Goal: Find contact information: Find contact information

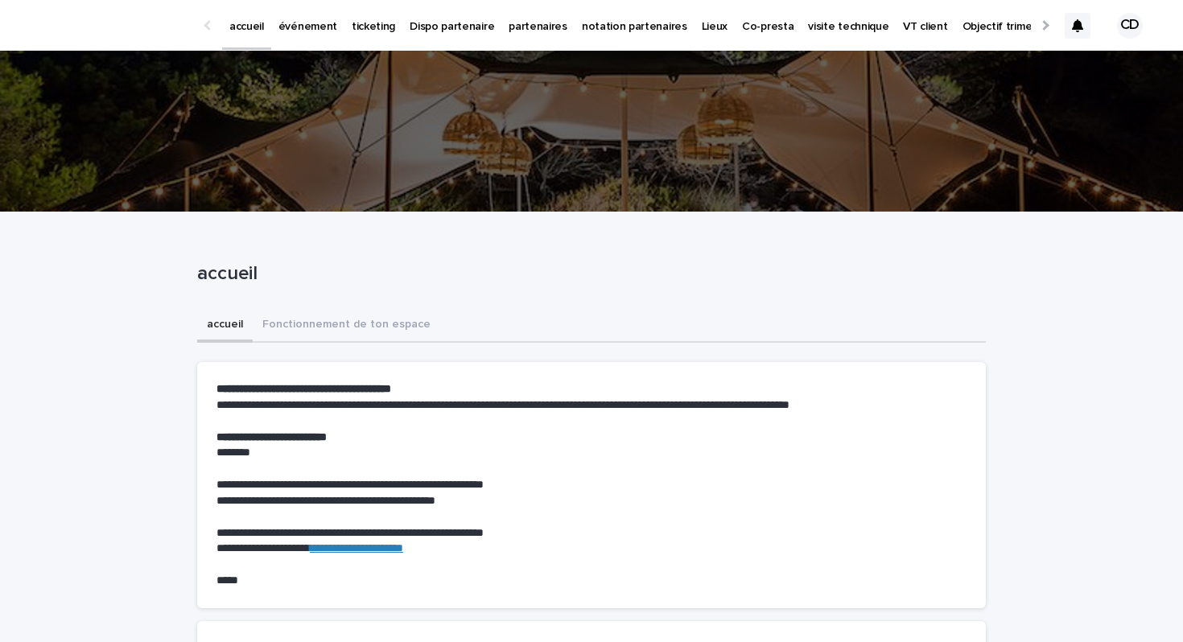
click at [303, 35] on link "événement" at bounding box center [307, 25] width 73 height 50
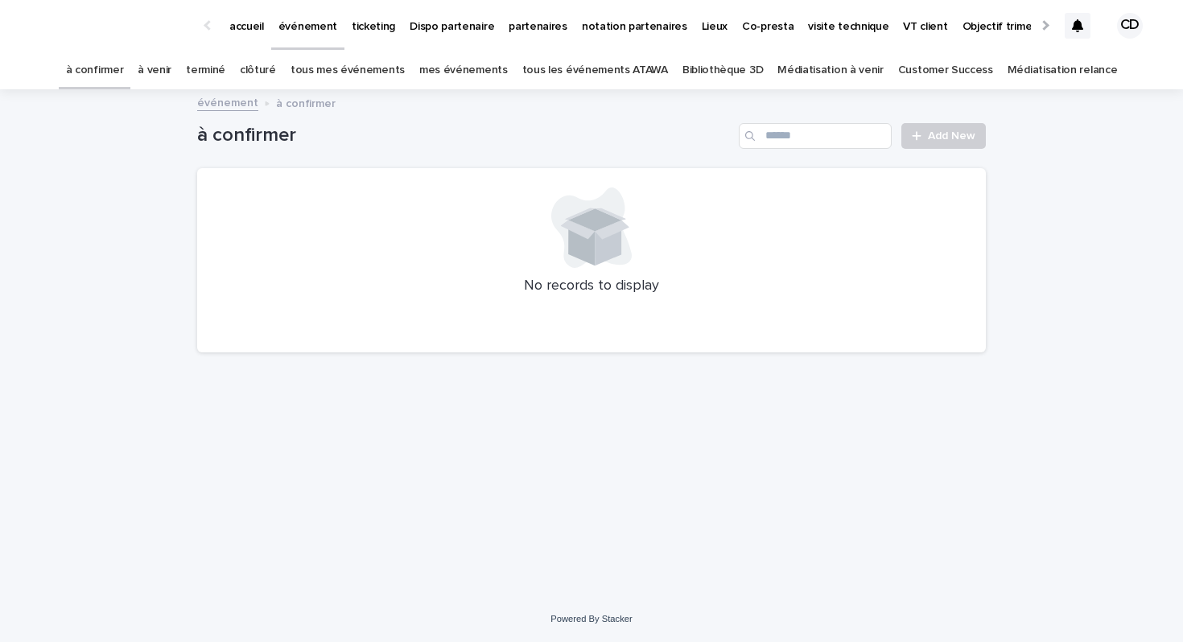
click at [522, 23] on p "partenaires" at bounding box center [538, 17] width 59 height 34
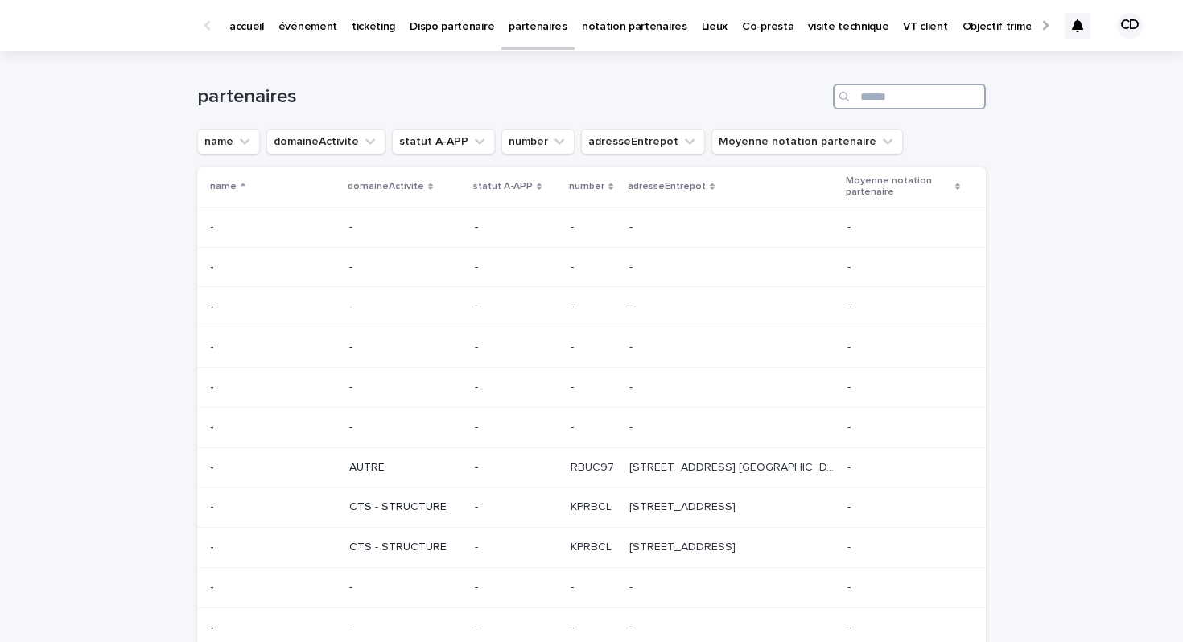
click at [876, 98] on input "Search" at bounding box center [909, 97] width 153 height 26
type input "*"
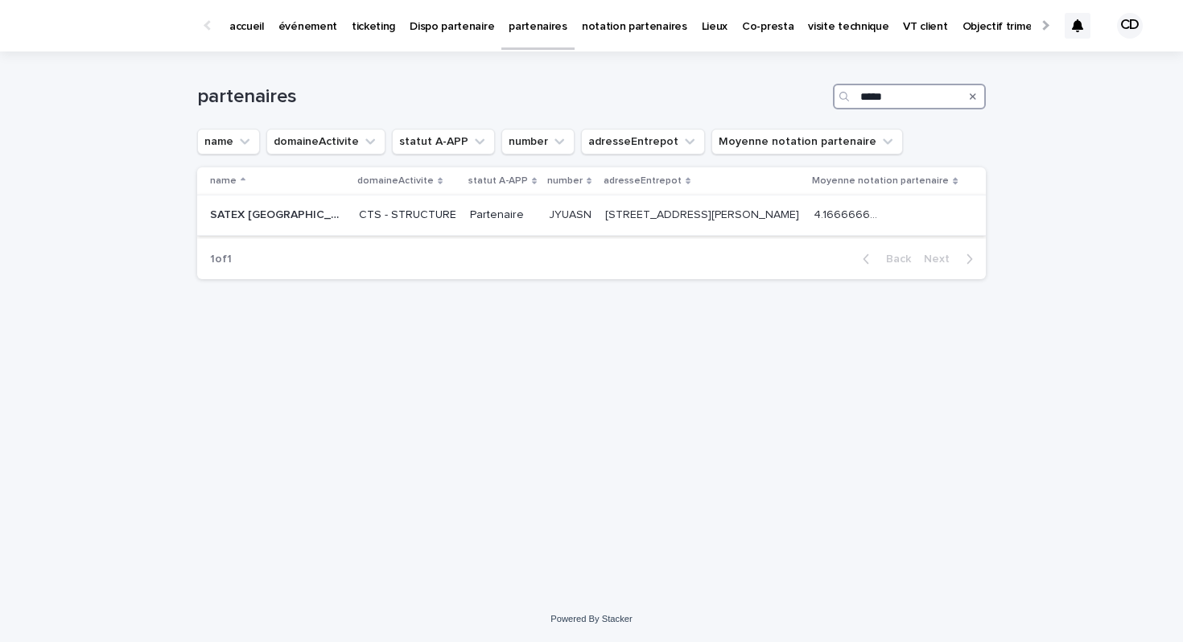
type input "*****"
click at [609, 229] on td "9 Rue Sarah Bernhardt 33700 Mérignac 9 Rue Sarah Bernhardt 33700 Mérignac" at bounding box center [703, 216] width 209 height 40
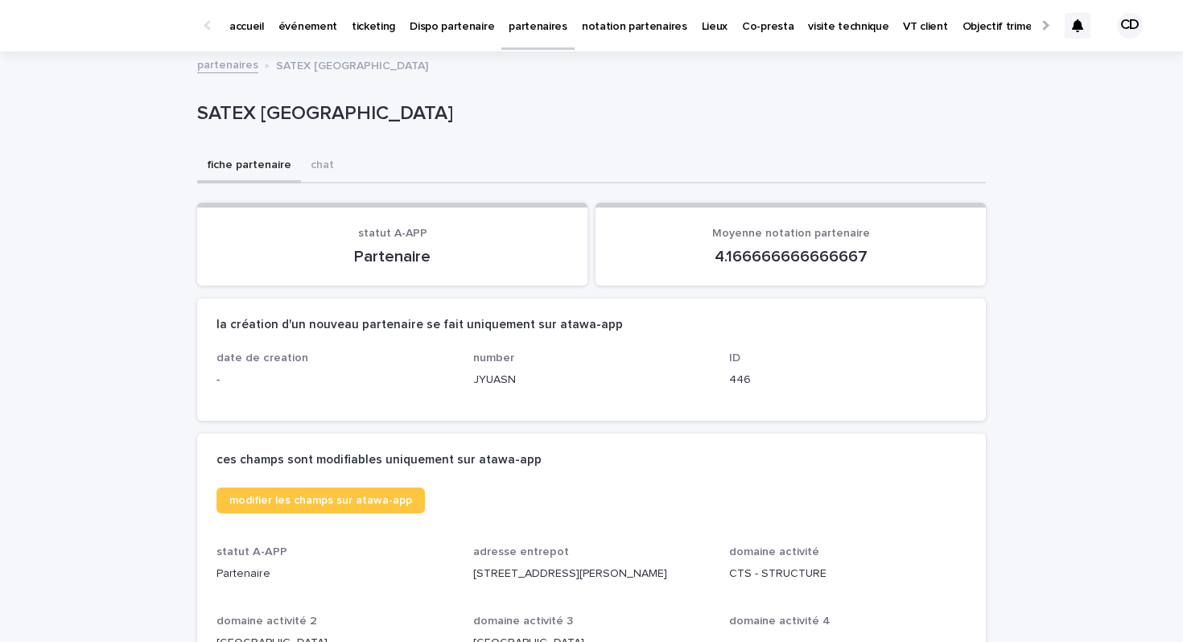
click at [326, 22] on p "événement" at bounding box center [308, 17] width 59 height 34
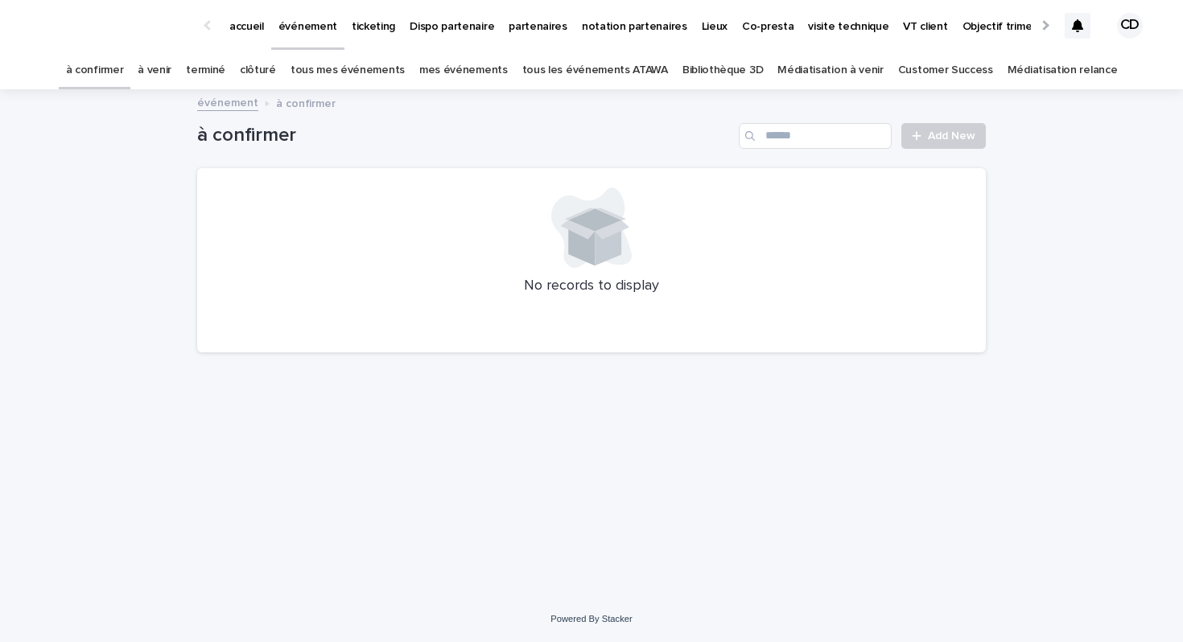
click at [474, 68] on link "mes événements" at bounding box center [463, 71] width 89 height 38
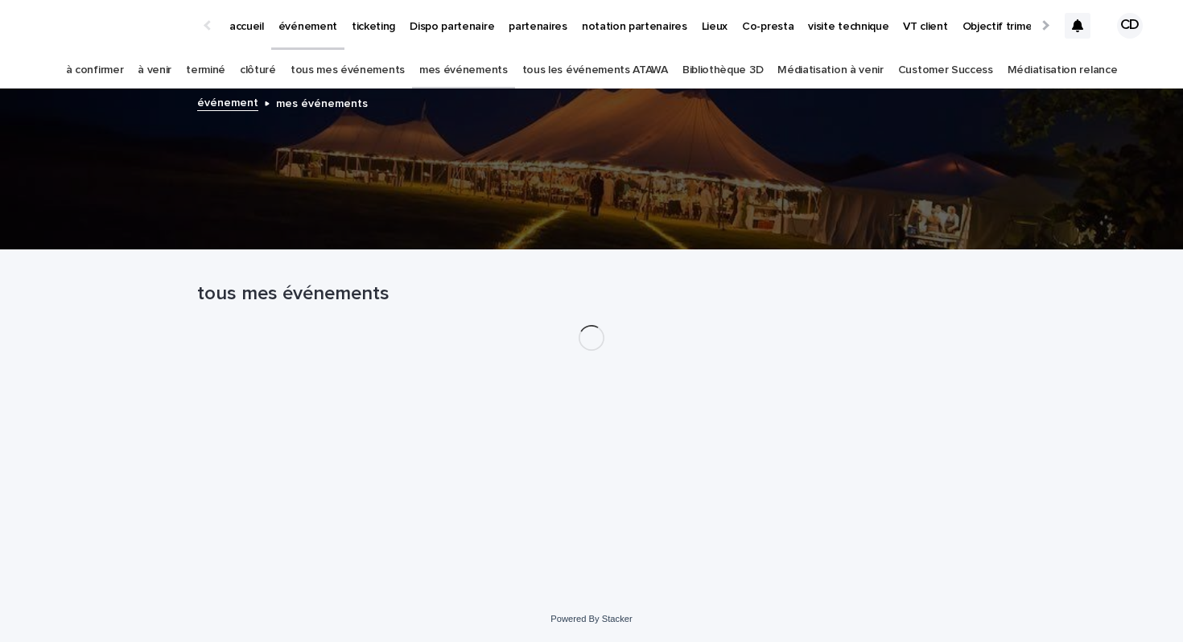
click at [570, 75] on link "tous les événements ATAWA" at bounding box center [595, 71] width 146 height 38
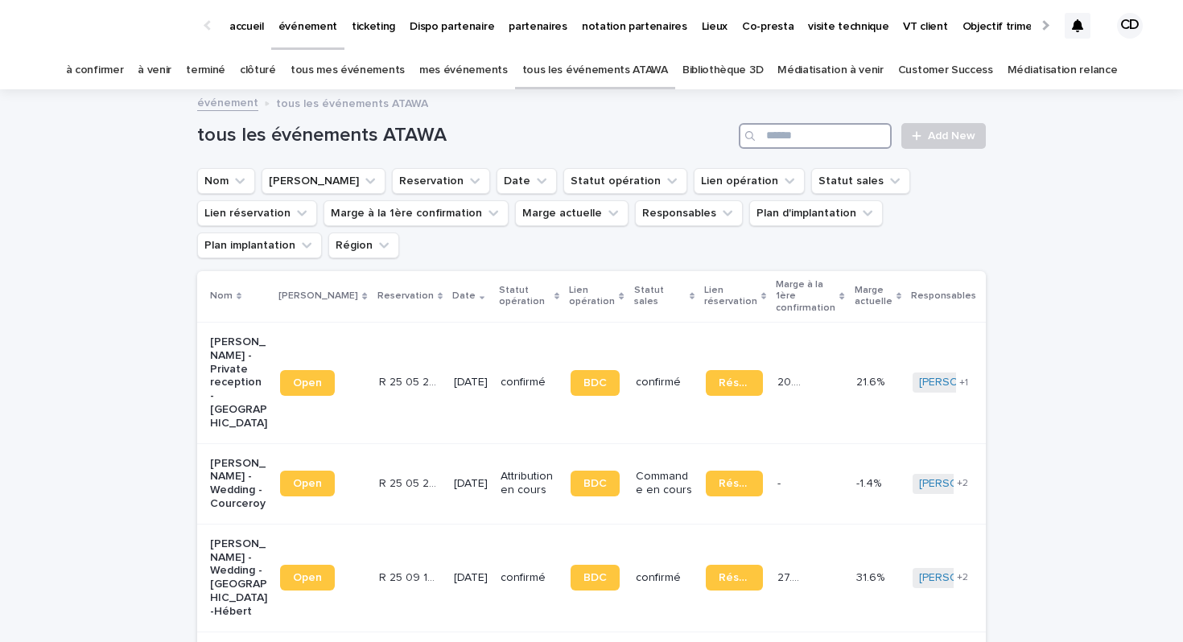
click at [782, 140] on input "Search" at bounding box center [815, 136] width 153 height 26
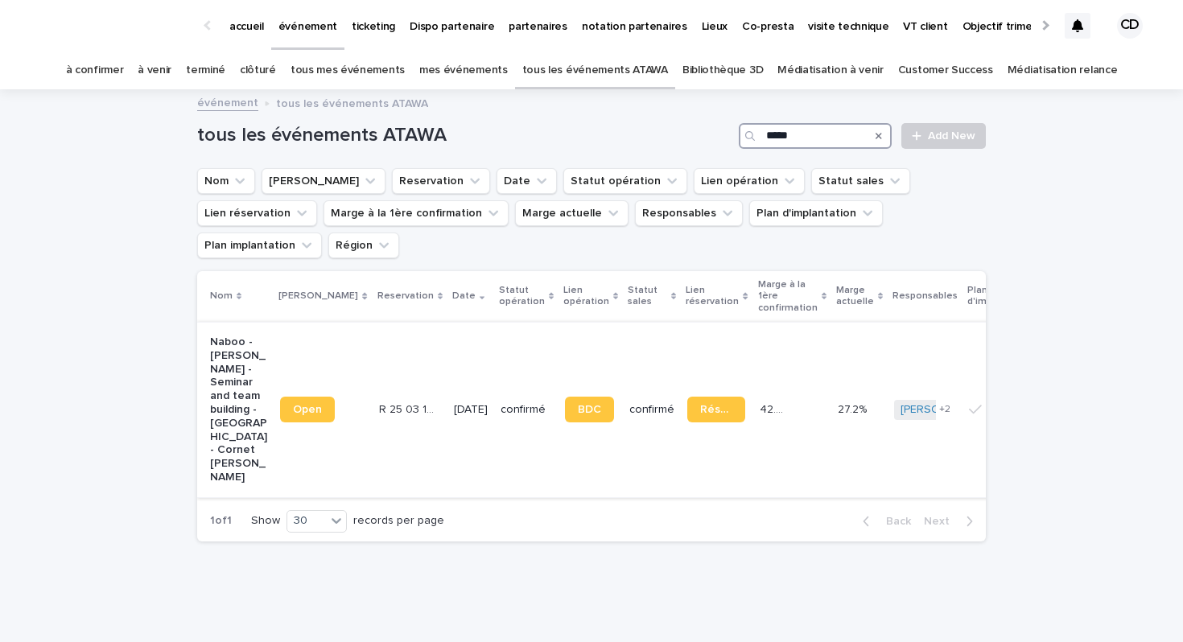
type input "*****"
click at [227, 350] on p "Naboo - Gloria Benoit - Seminar and team building - Bordeaux - Cornet Vincent S…" at bounding box center [238, 410] width 57 height 149
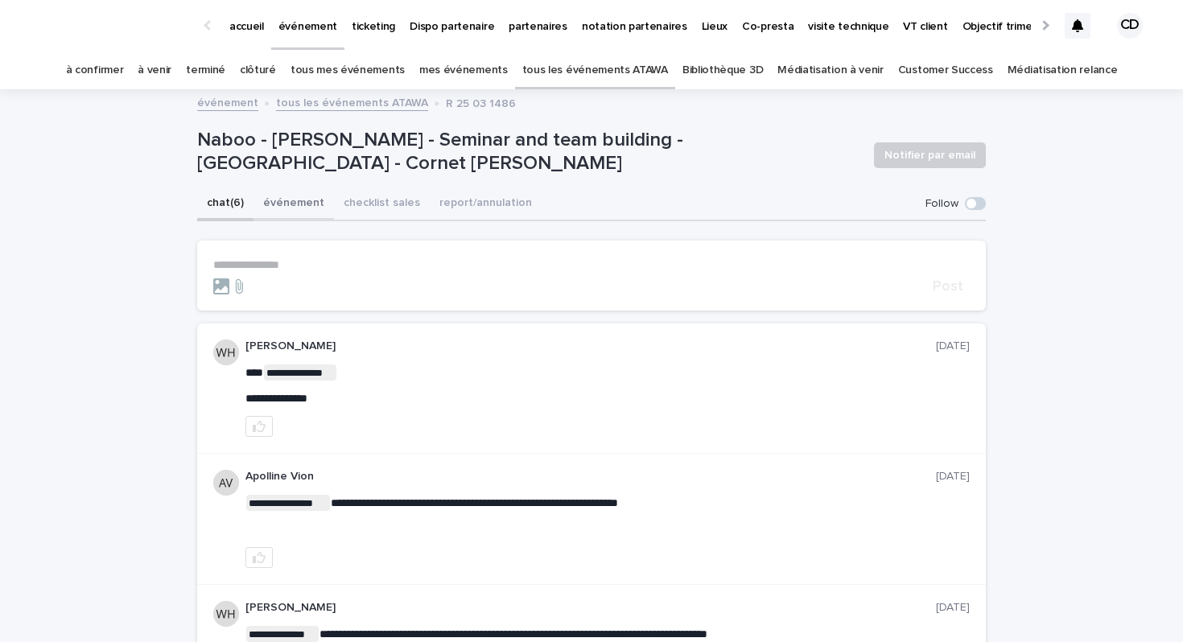
click at [283, 208] on button "événement" at bounding box center [294, 205] width 80 height 34
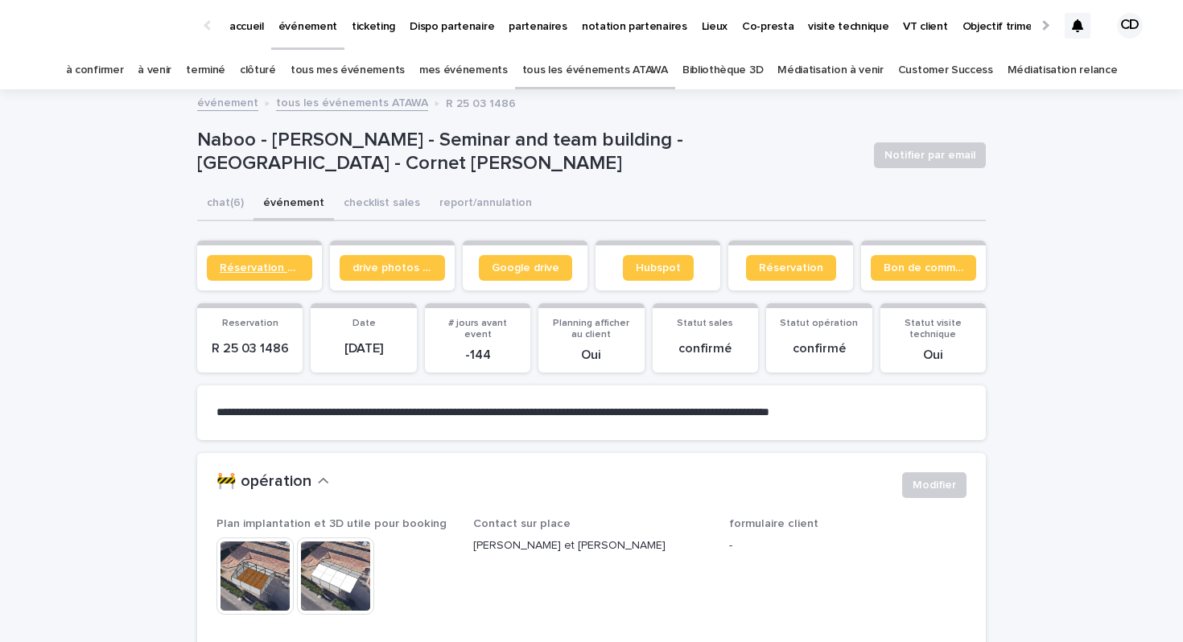
click at [274, 274] on link "Réservation client" at bounding box center [259, 268] width 105 height 26
click at [893, 266] on span "Bon de commande" at bounding box center [924, 267] width 80 height 11
click at [229, 212] on button "chat (6)" at bounding box center [225, 205] width 56 height 34
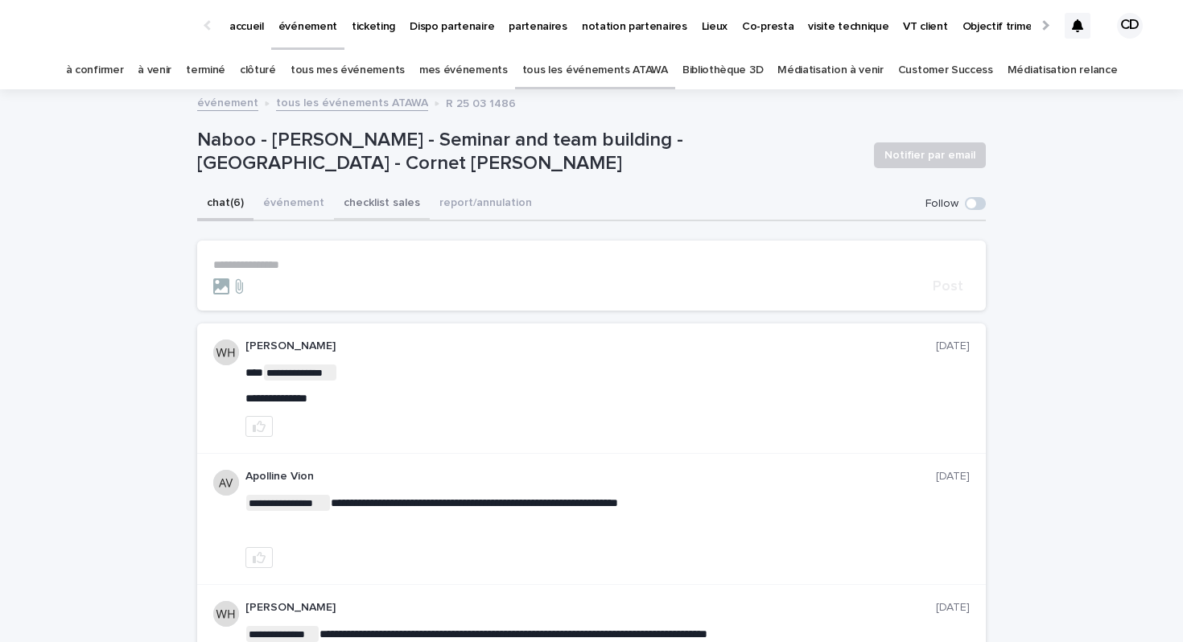
click at [272, 205] on button "événement" at bounding box center [294, 205] width 80 height 34
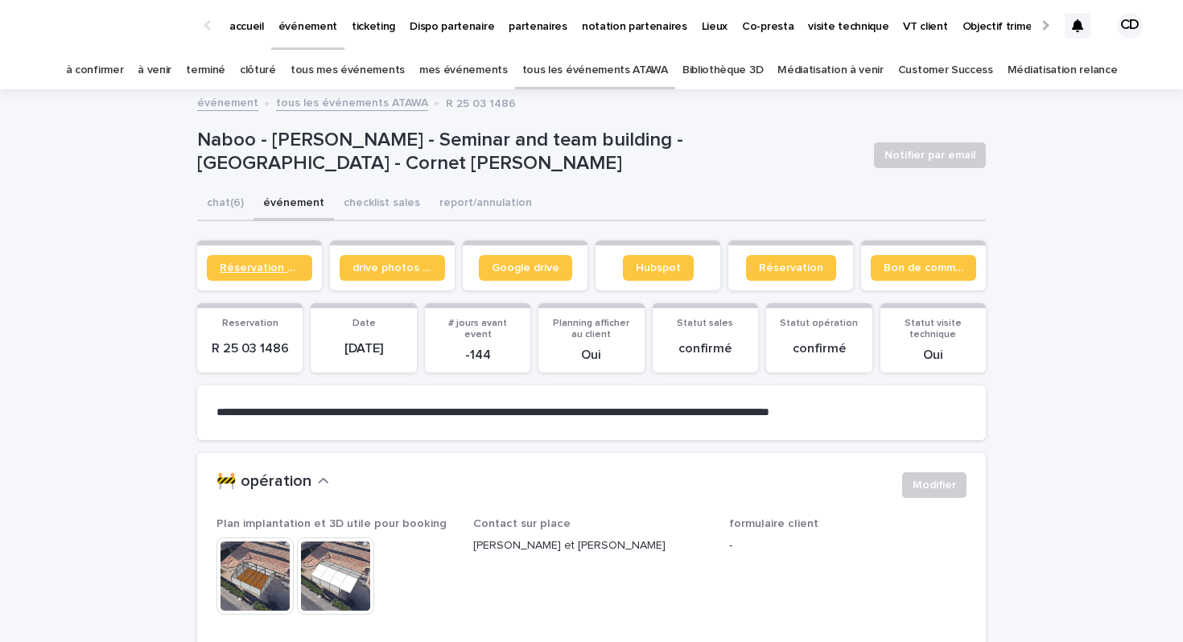
click at [274, 266] on span "Réservation client" at bounding box center [260, 267] width 80 height 11
click at [299, 105] on link "tous les événements ATAWA" at bounding box center [352, 102] width 152 height 19
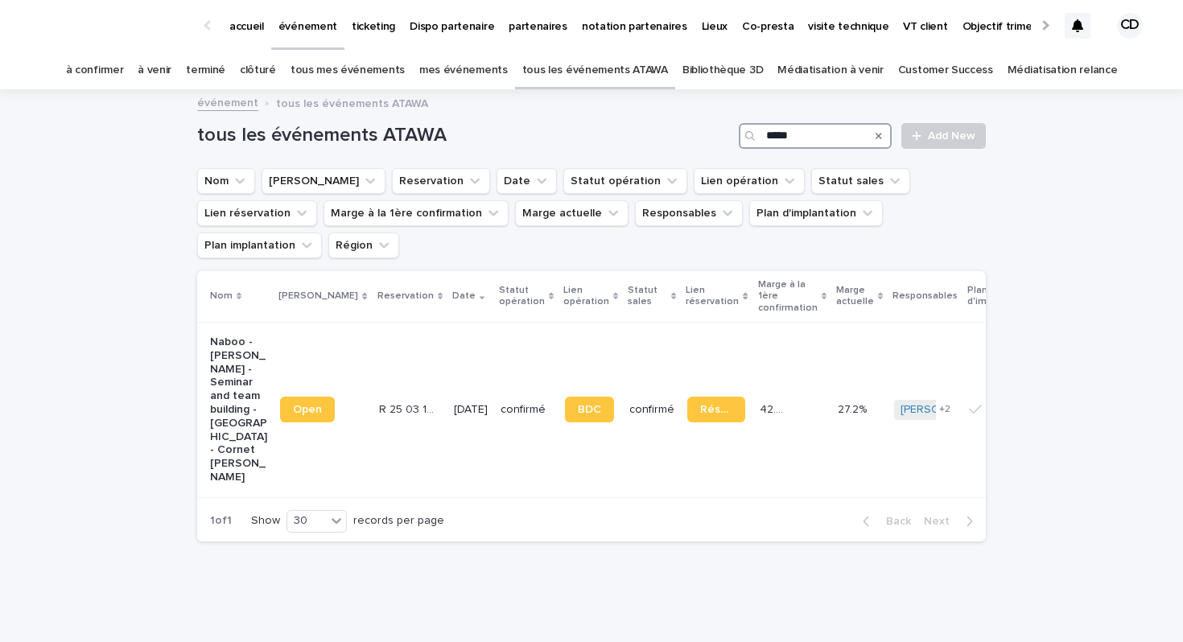
click at [821, 137] on input "*****" at bounding box center [815, 136] width 153 height 26
type input "*"
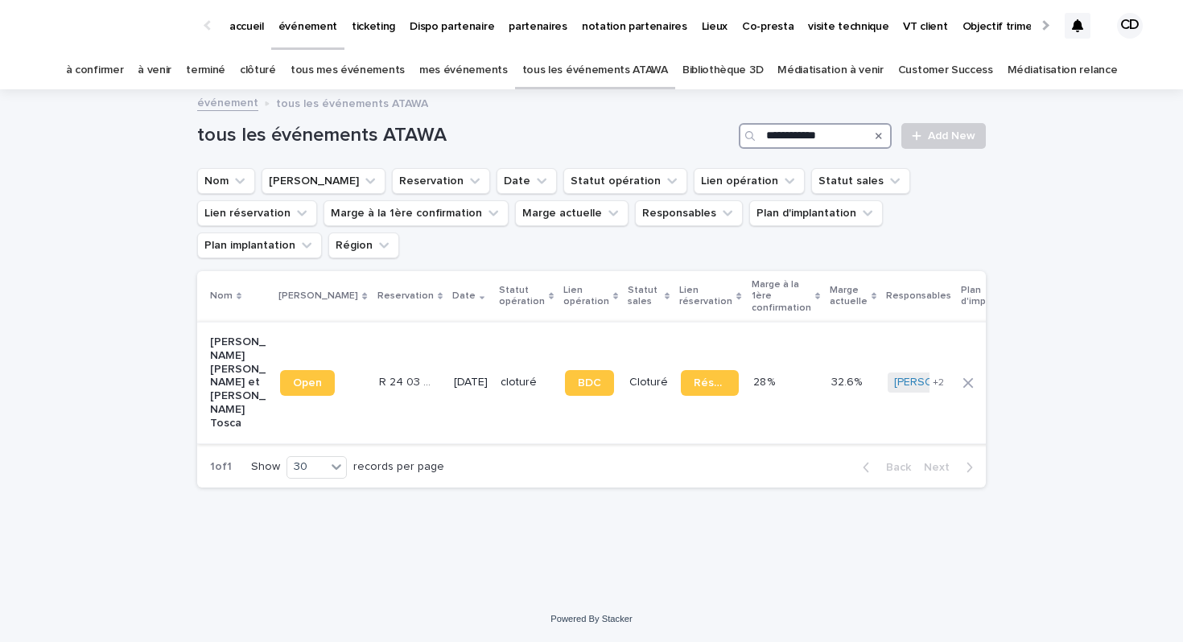
type input "**********"
click at [214, 336] on p "Elisa Meresse - Mariage Amy et Christian - La Villa Tosca" at bounding box center [238, 383] width 57 height 95
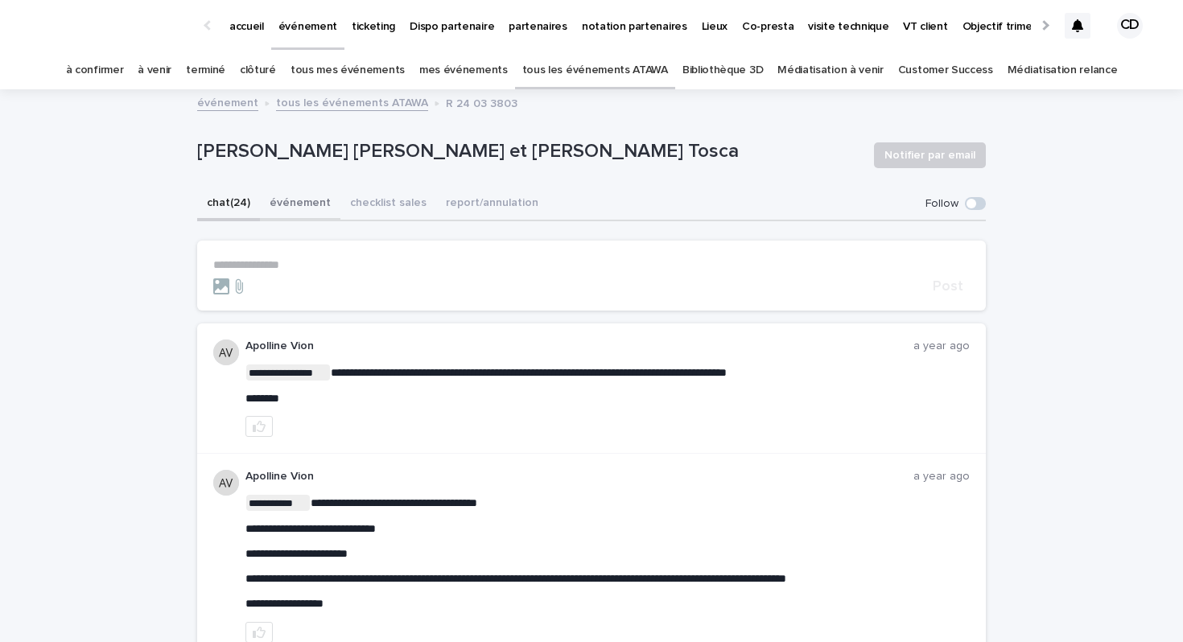
click at [296, 198] on button "événement" at bounding box center [300, 205] width 80 height 34
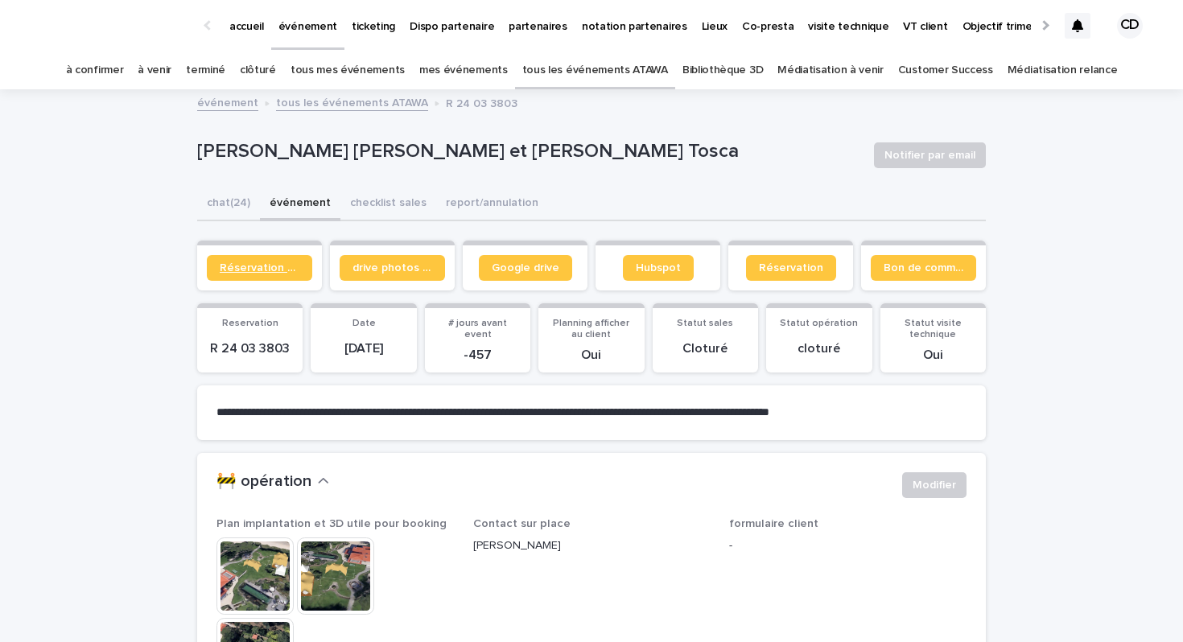
click at [279, 273] on span "Réservation client" at bounding box center [260, 267] width 80 height 11
click at [915, 266] on span "Bon de commande" at bounding box center [924, 267] width 80 height 11
click at [547, 26] on p "partenaires" at bounding box center [538, 17] width 59 height 34
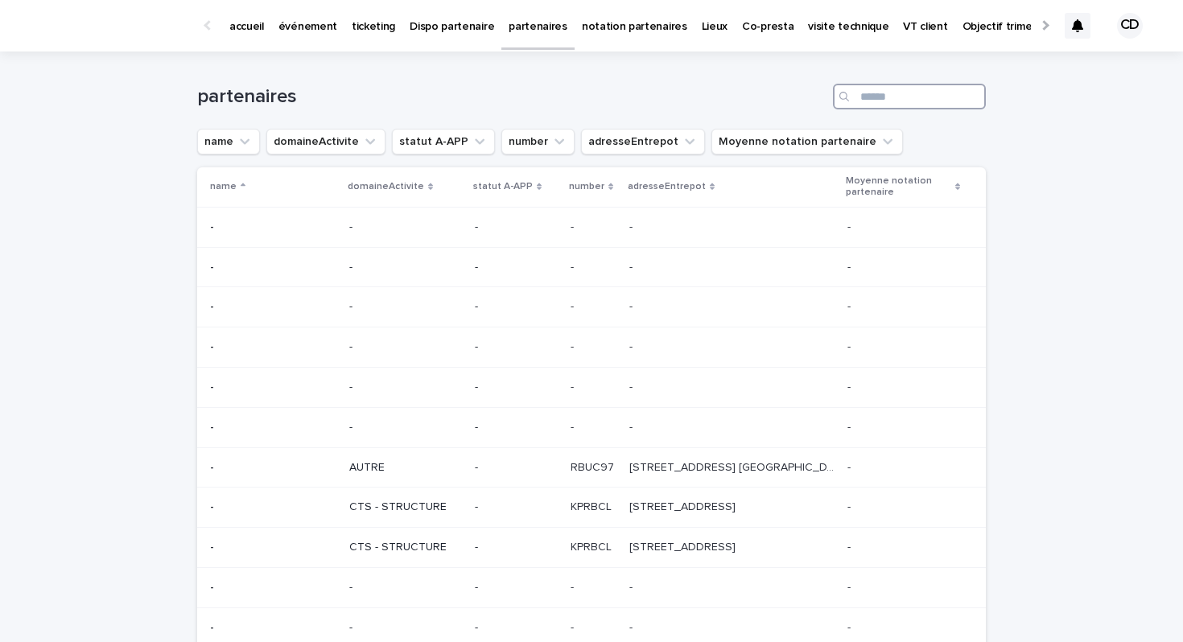
click at [926, 96] on input "Search" at bounding box center [909, 97] width 153 height 26
type input "**********"
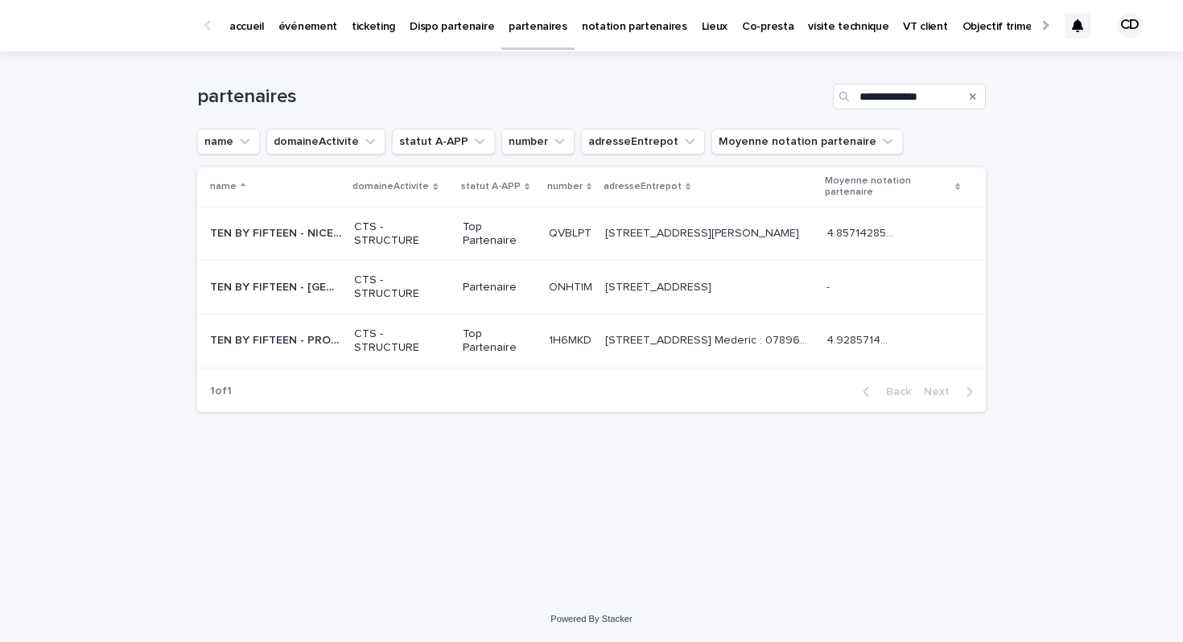
click at [463, 346] on p "Top Partenaire" at bounding box center [499, 341] width 73 height 27
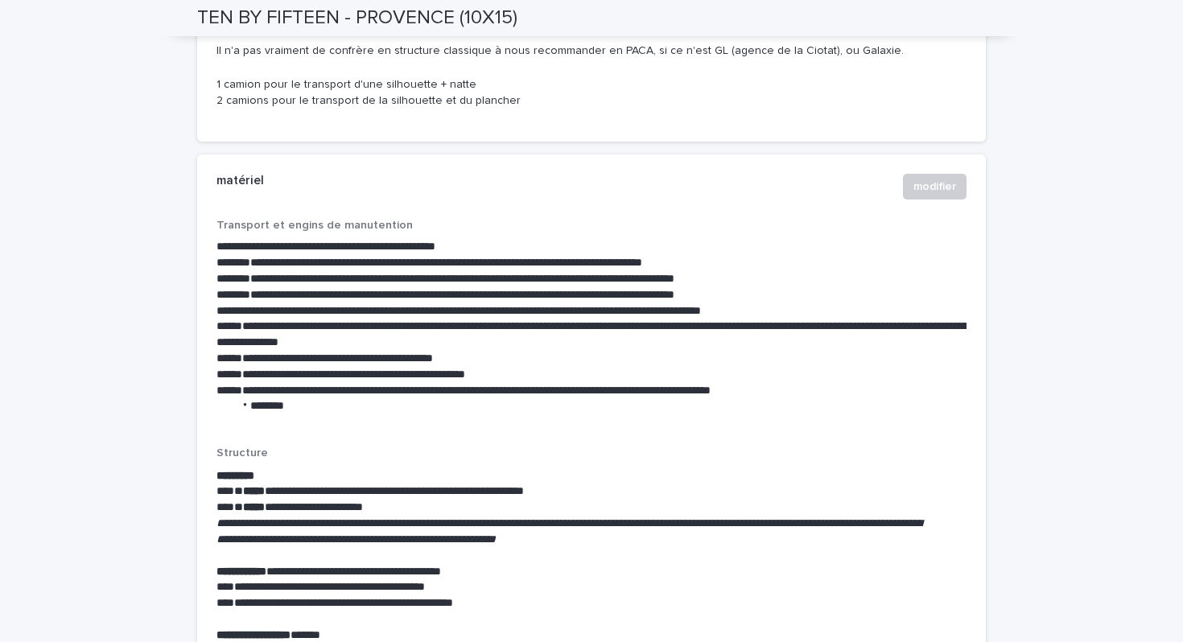
scroll to position [2486, 0]
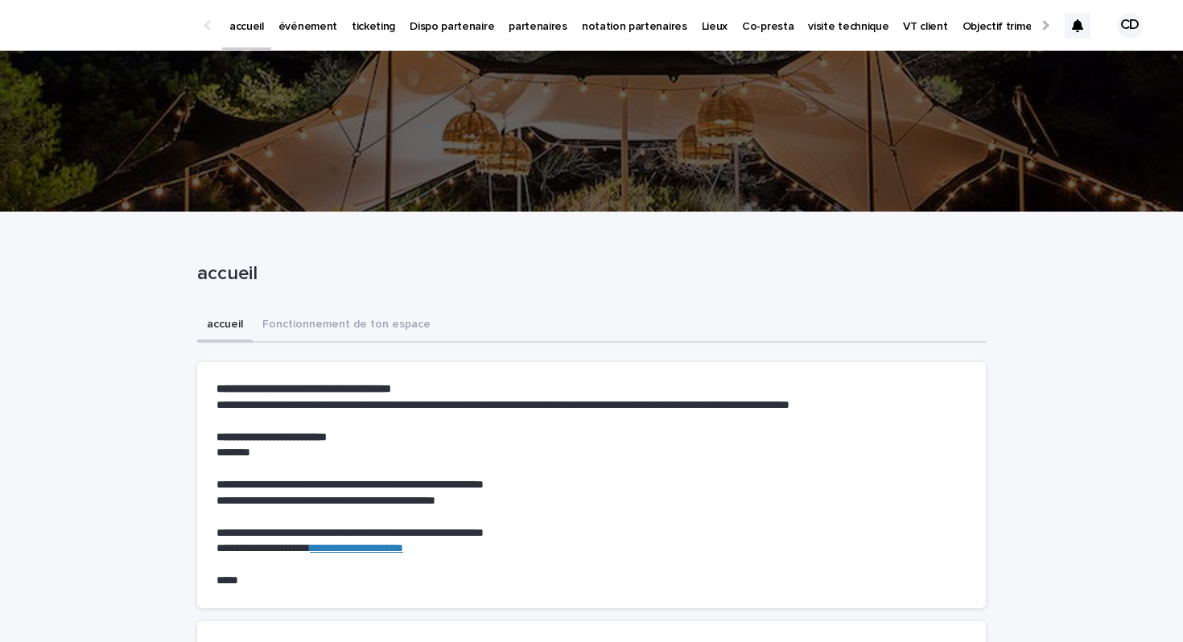
click at [315, 15] on p "événement" at bounding box center [308, 17] width 59 height 34
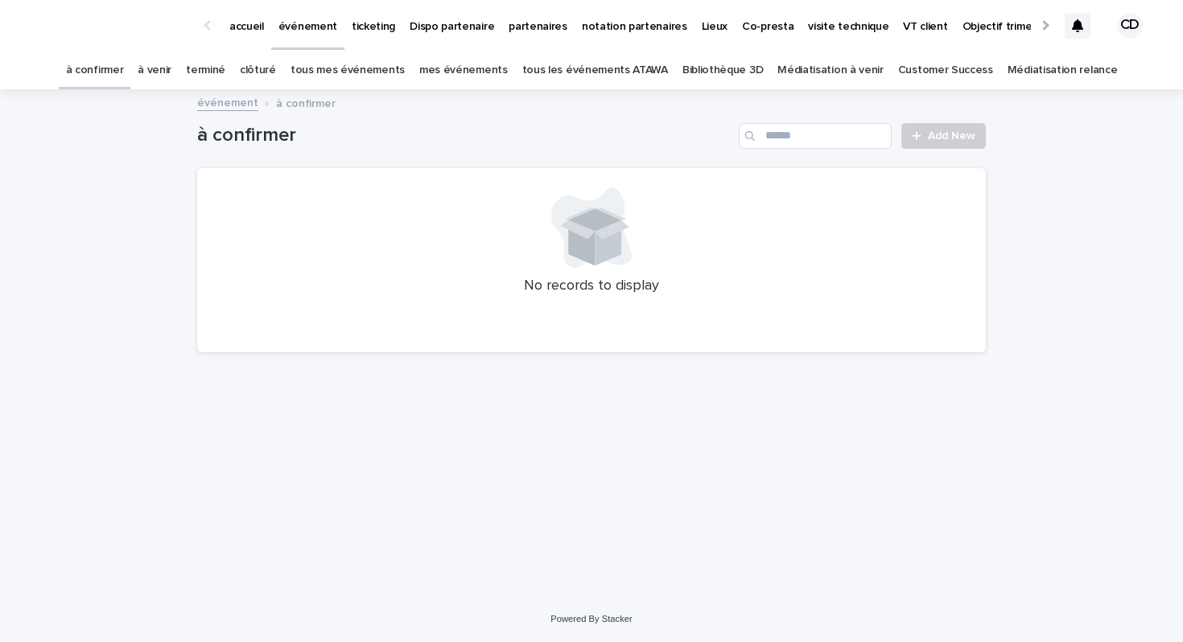
click at [596, 70] on link "tous les événements ATAWA" at bounding box center [595, 71] width 146 height 38
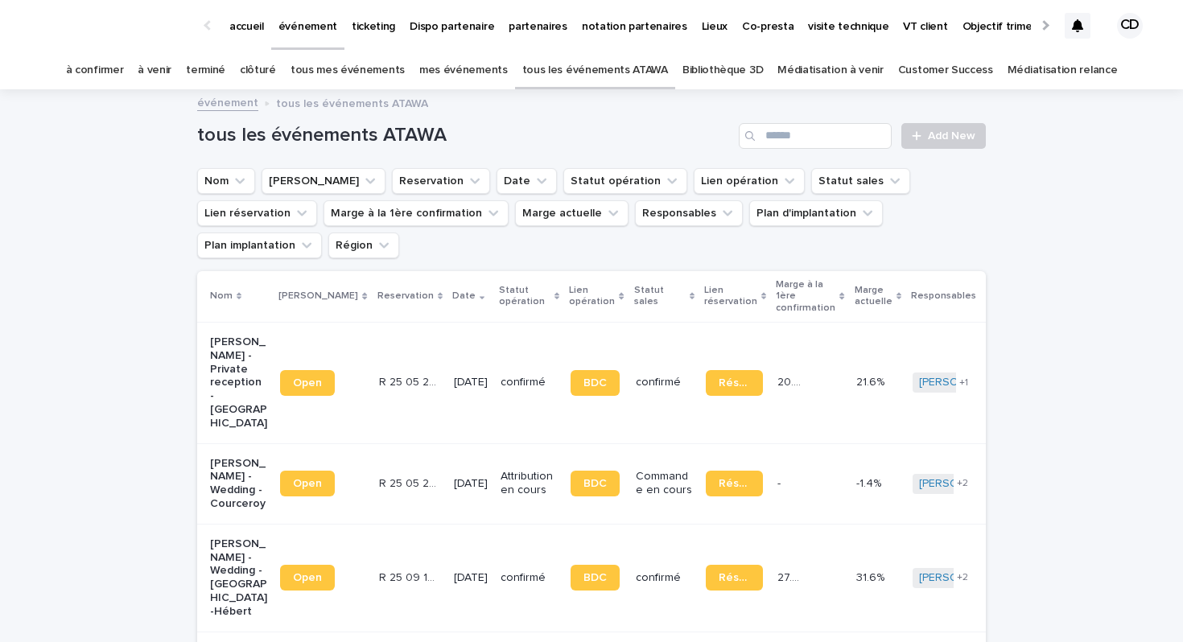
click at [237, 29] on p "accueil" at bounding box center [246, 17] width 35 height 34
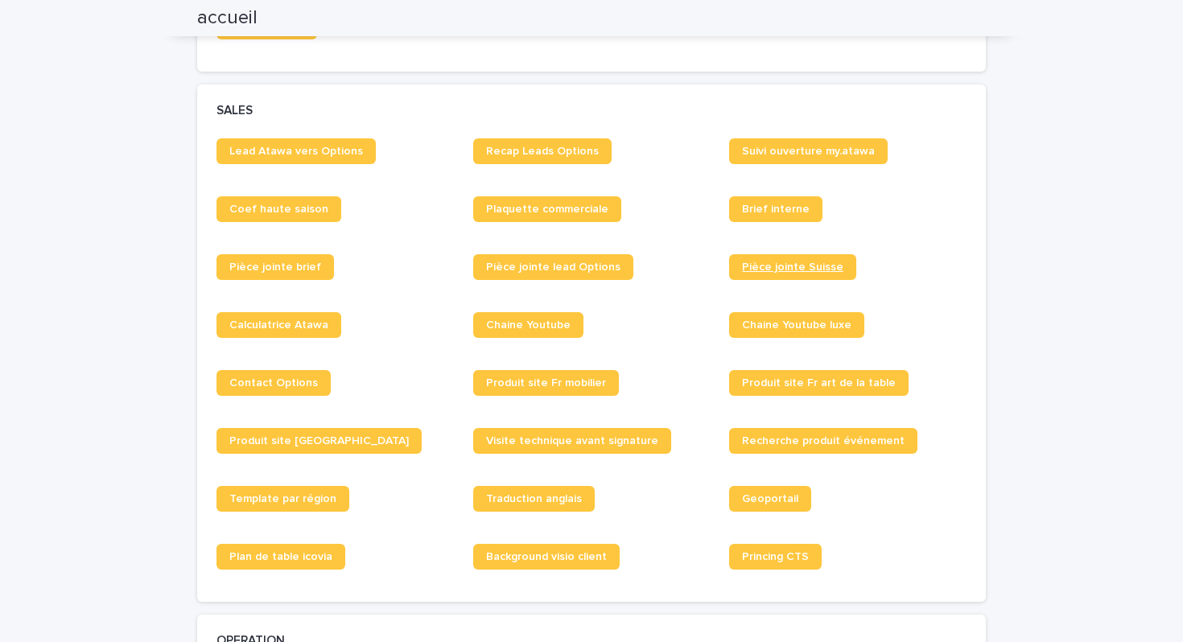
scroll to position [1200, 0]
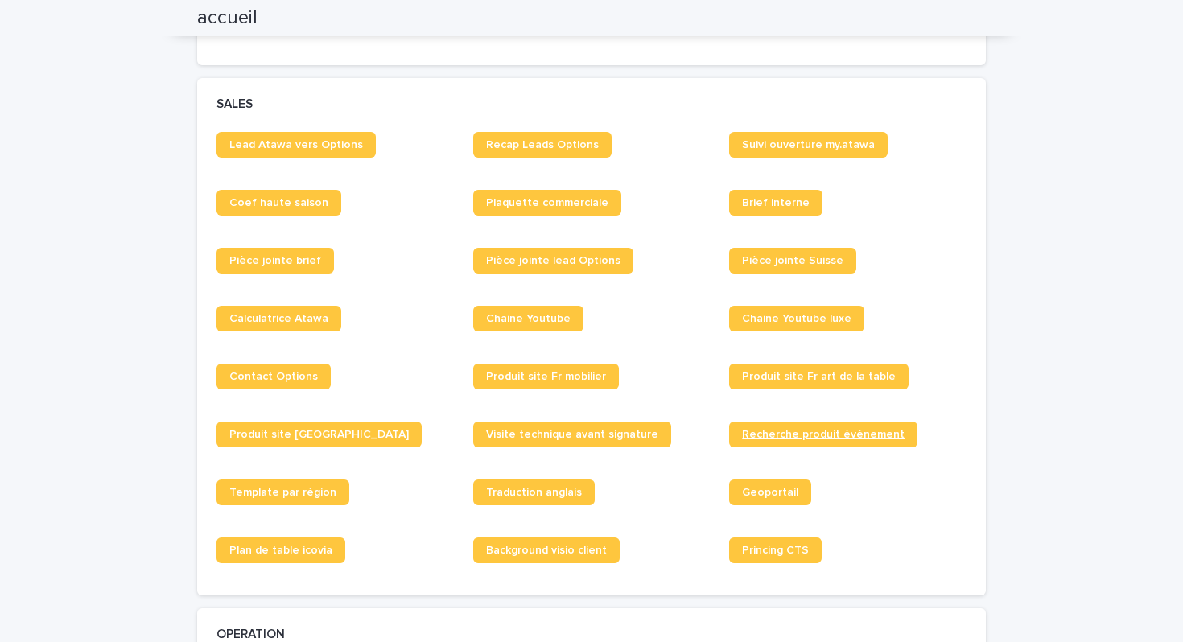
click at [757, 431] on span "Recherche produit événement" at bounding box center [823, 434] width 163 height 11
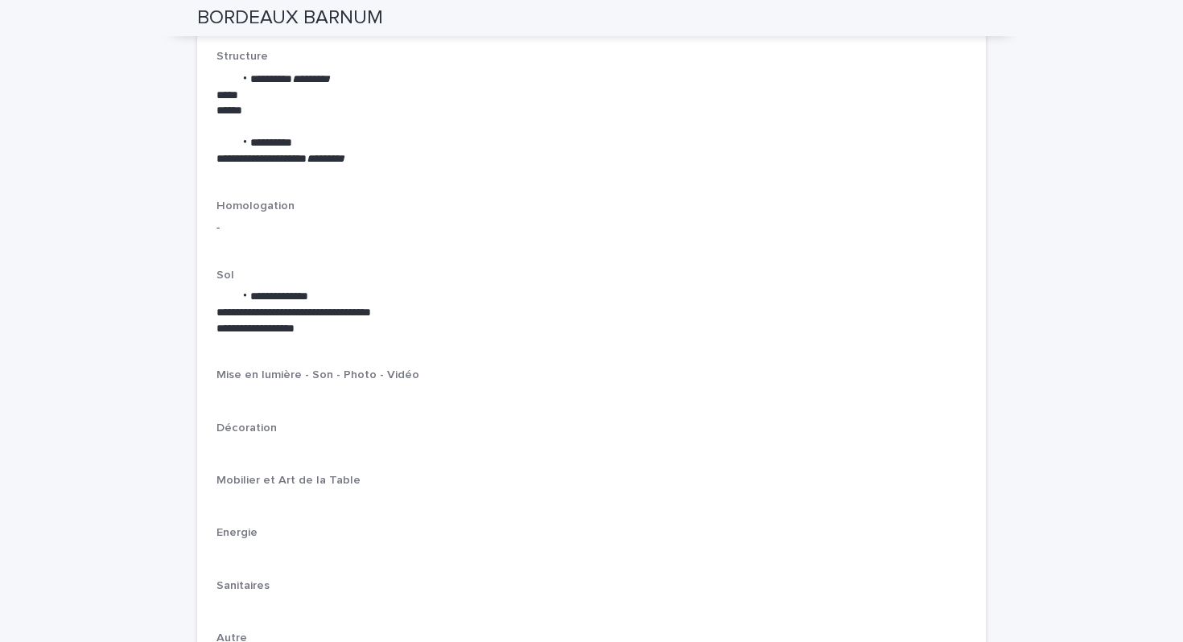
scroll to position [2192, 0]
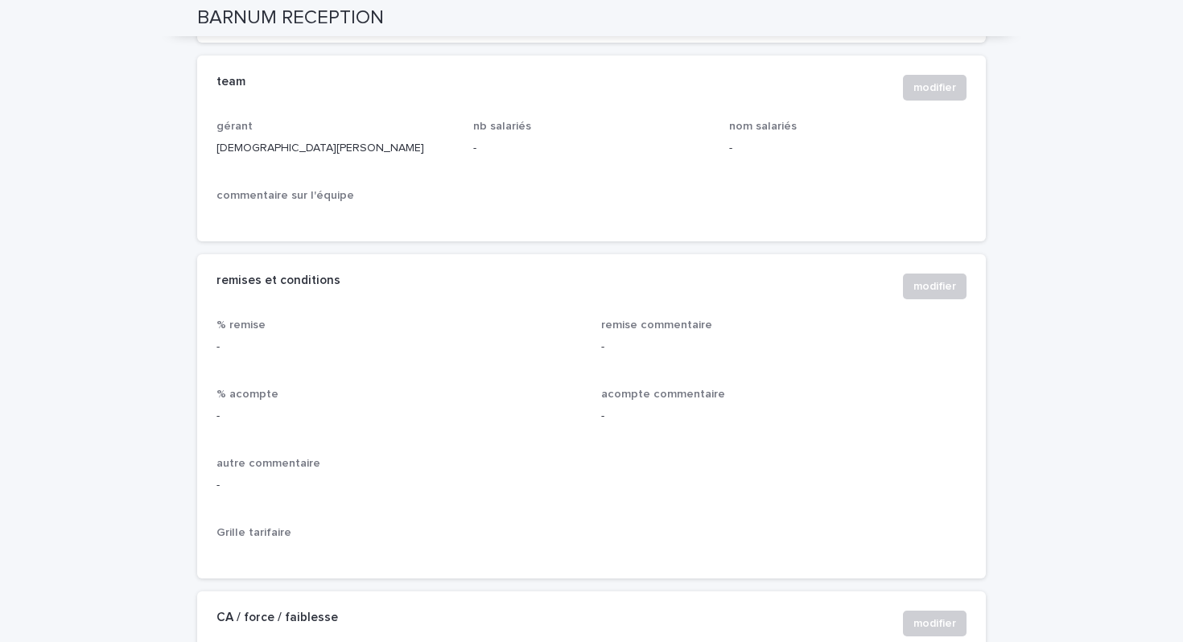
scroll to position [507, 0]
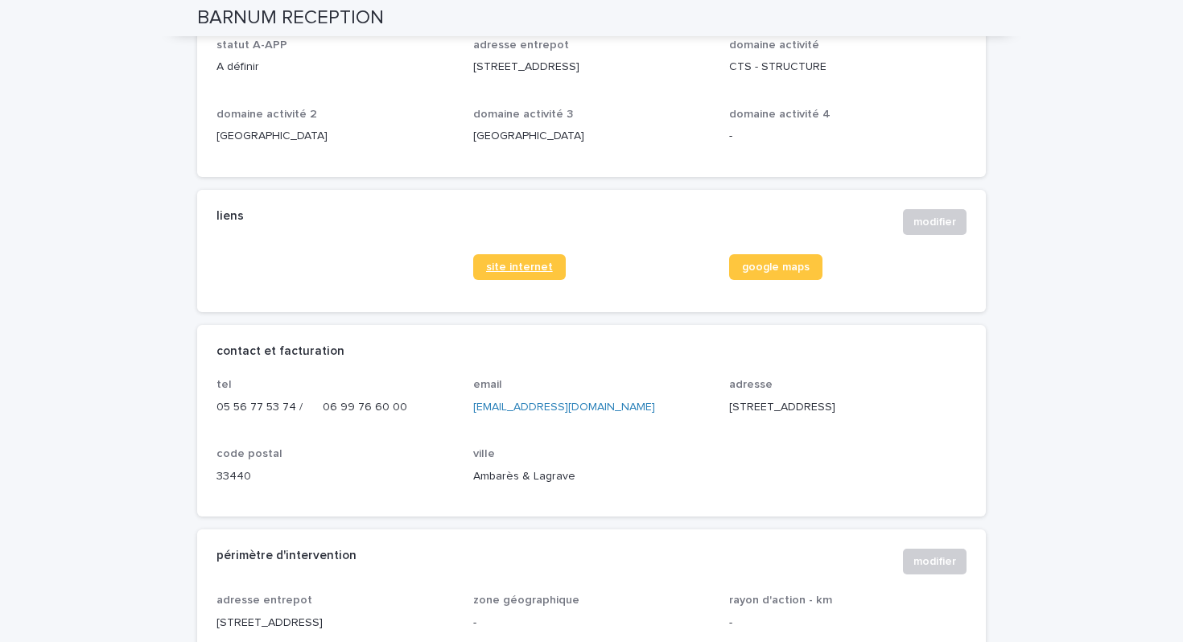
click at [509, 273] on span "site internet" at bounding box center [519, 267] width 67 height 11
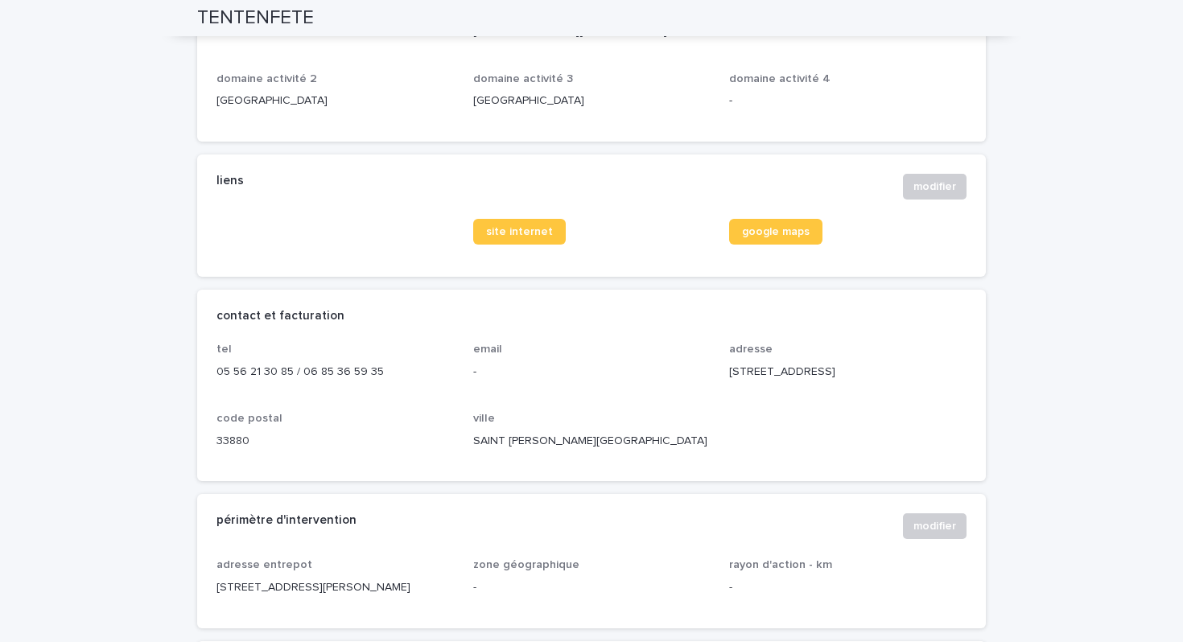
scroll to position [448, 0]
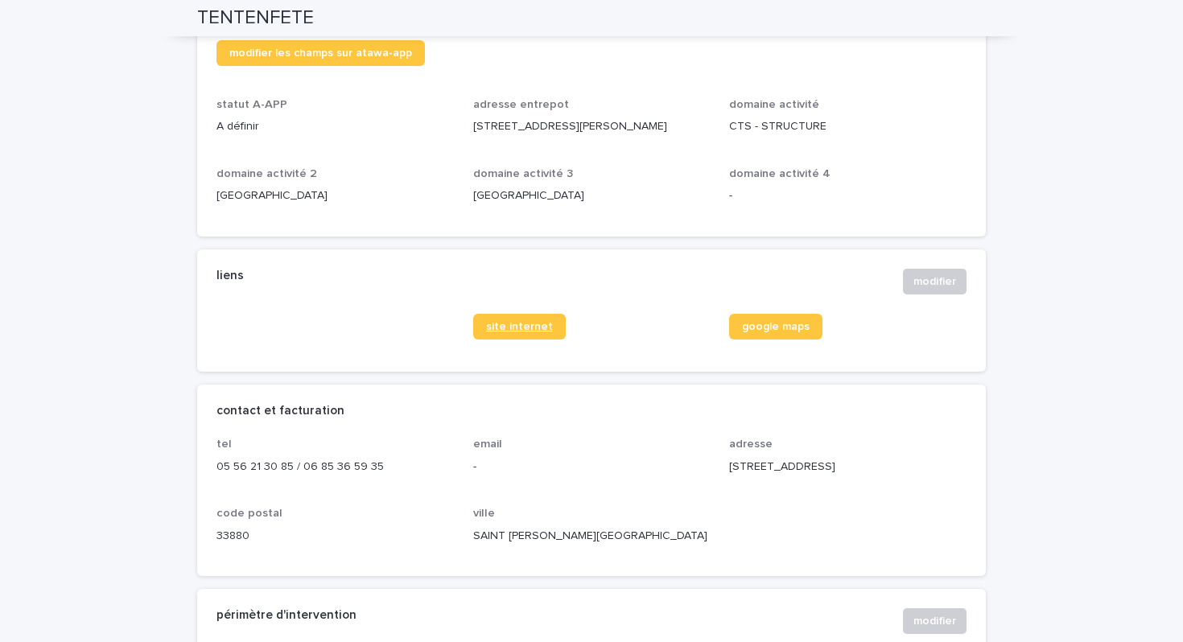
click at [541, 332] on span "site internet" at bounding box center [519, 326] width 67 height 11
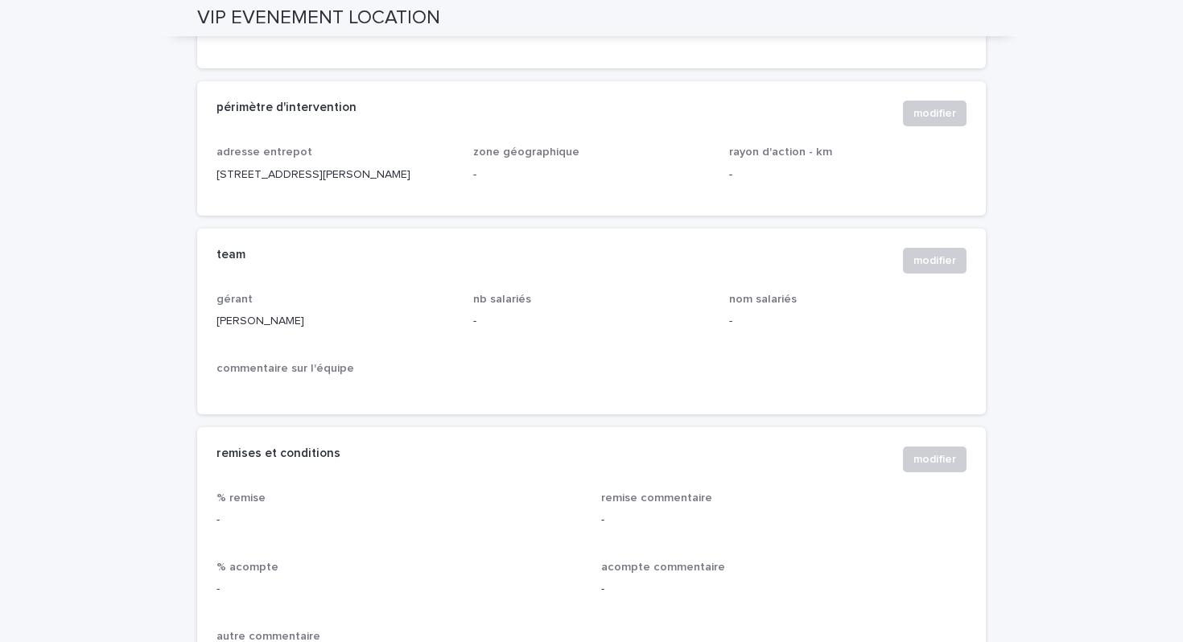
scroll to position [644, 0]
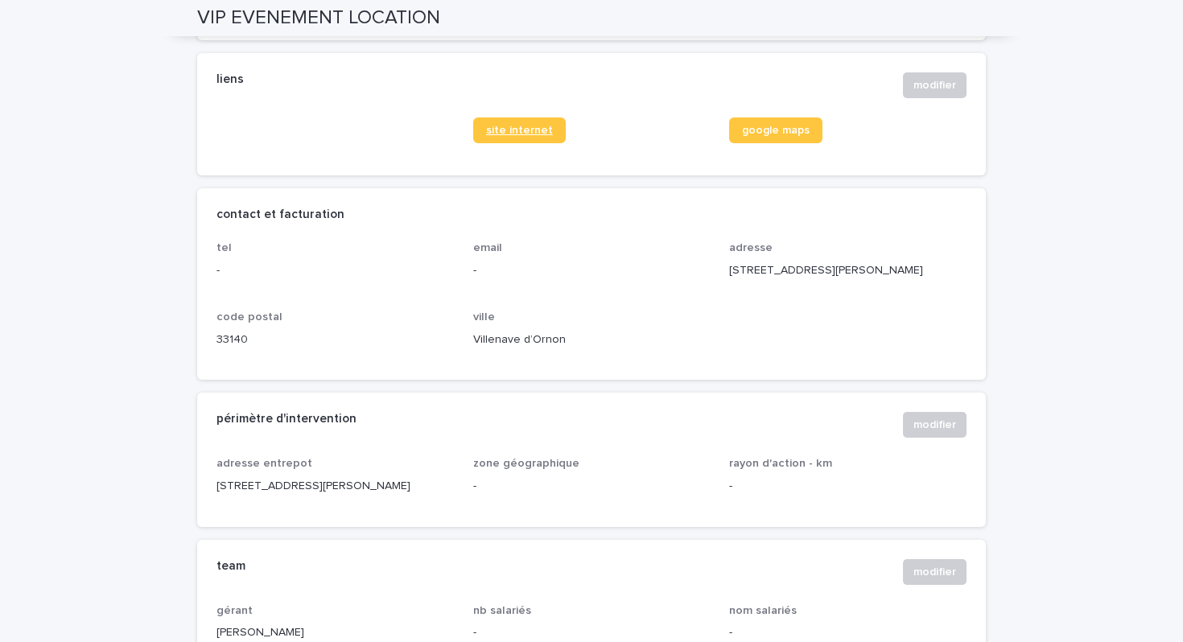
click at [527, 130] on span "site internet" at bounding box center [519, 130] width 67 height 11
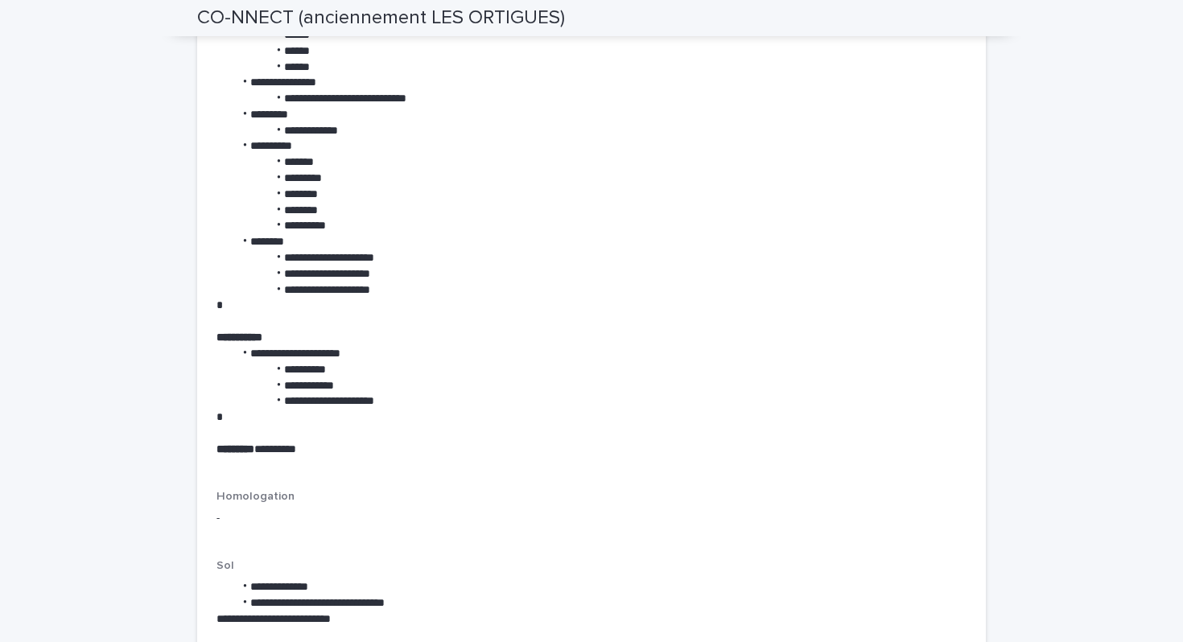
scroll to position [2319, 0]
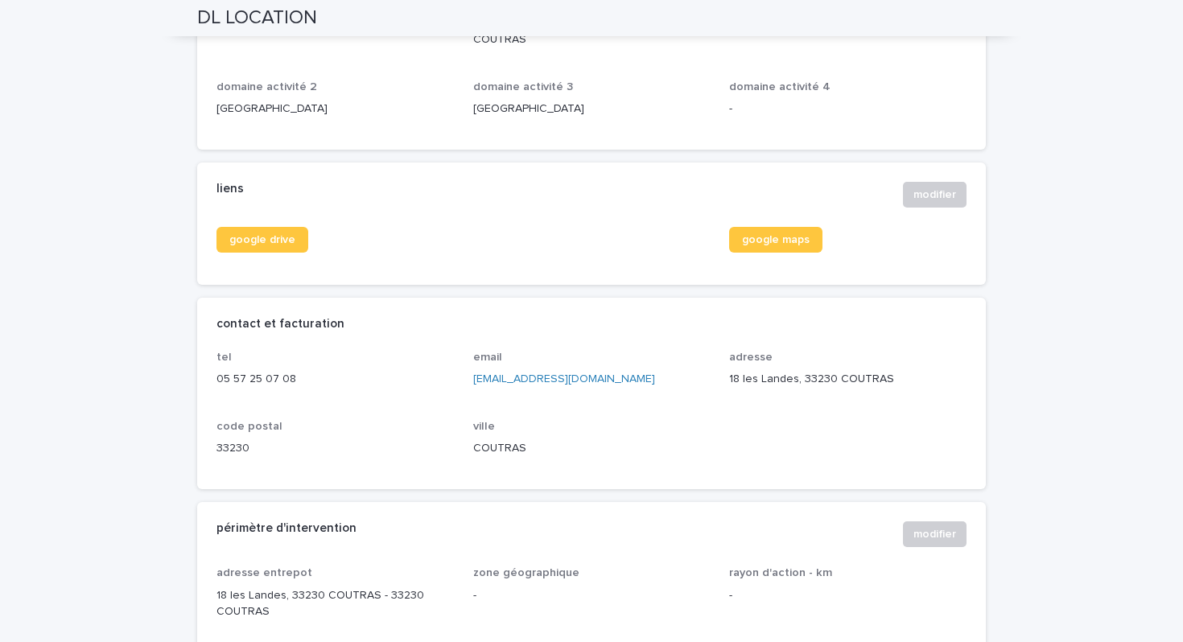
scroll to position [541, 0]
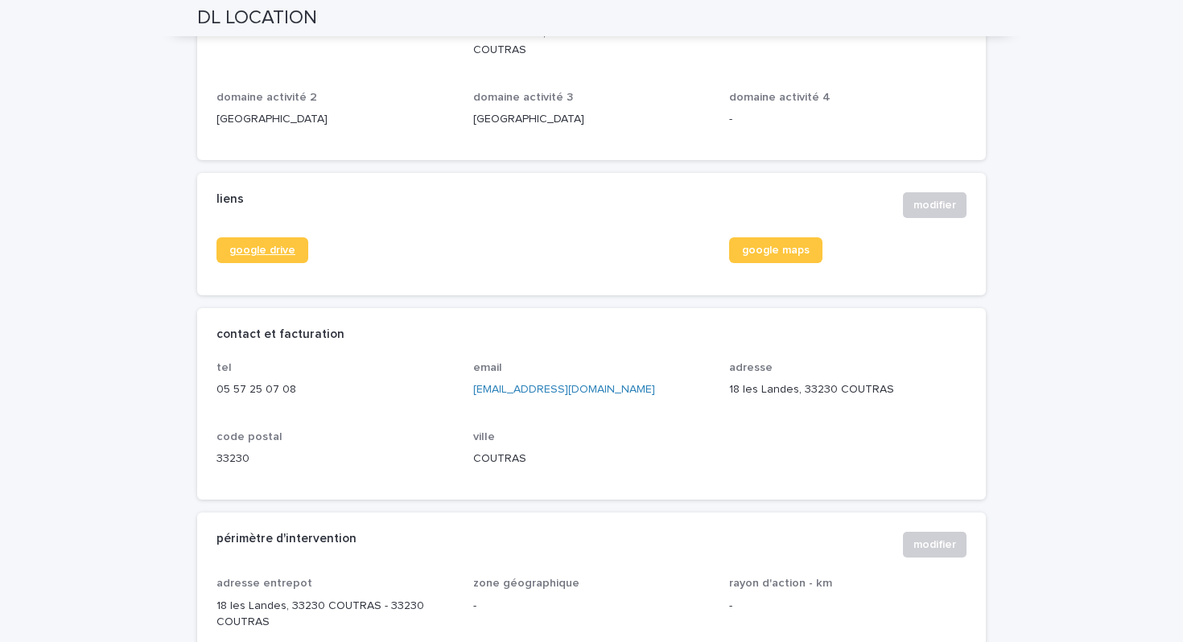
click at [234, 248] on span "google drive" at bounding box center [262, 250] width 66 height 11
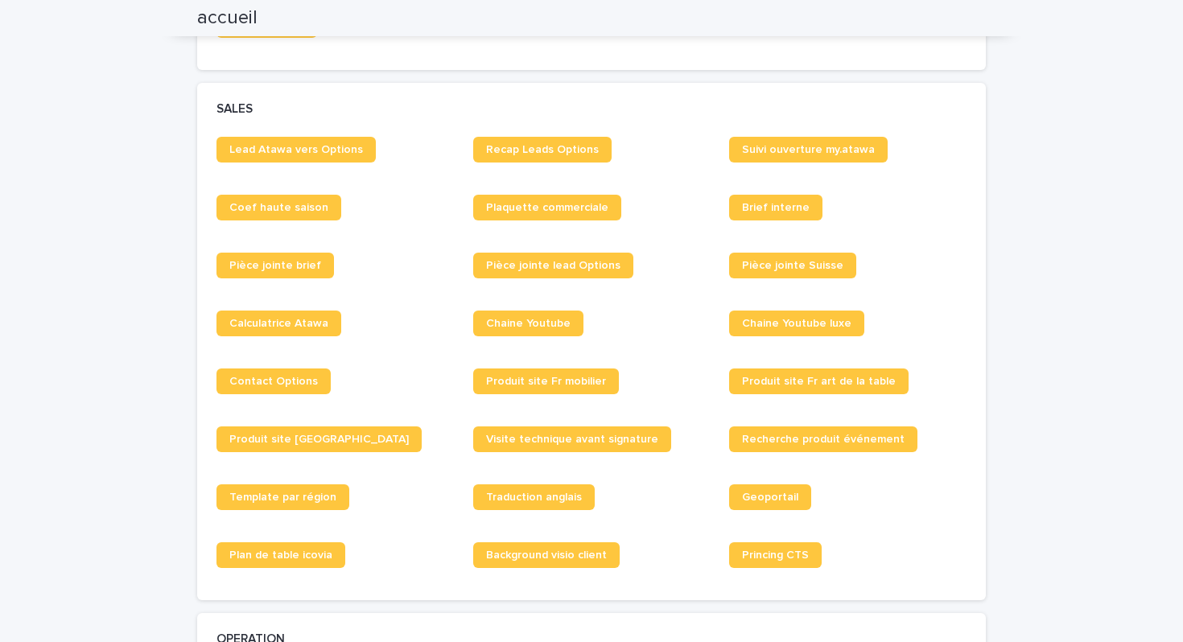
scroll to position [1197, 0]
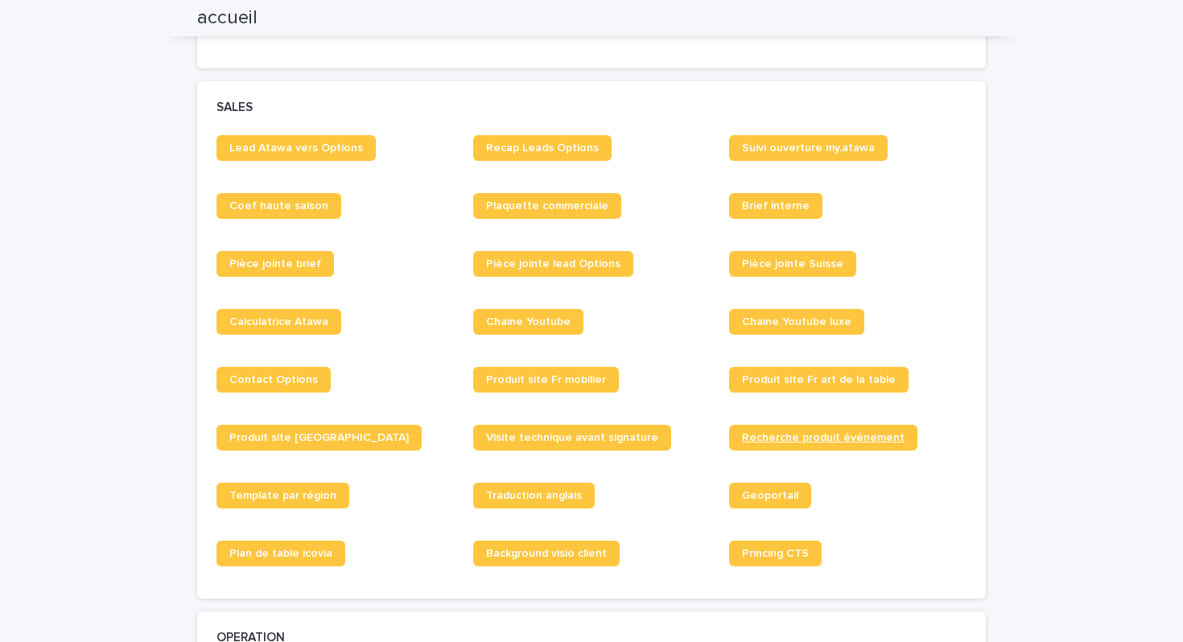
click at [786, 438] on span "Recherche produit événement" at bounding box center [823, 437] width 163 height 11
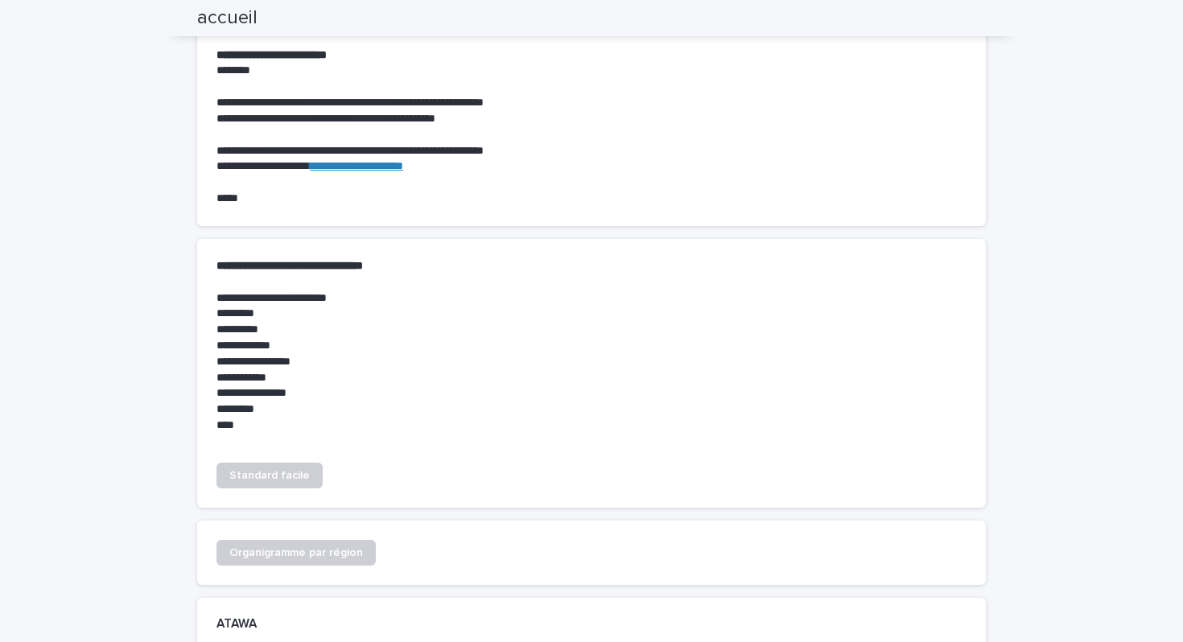
scroll to position [0, 0]
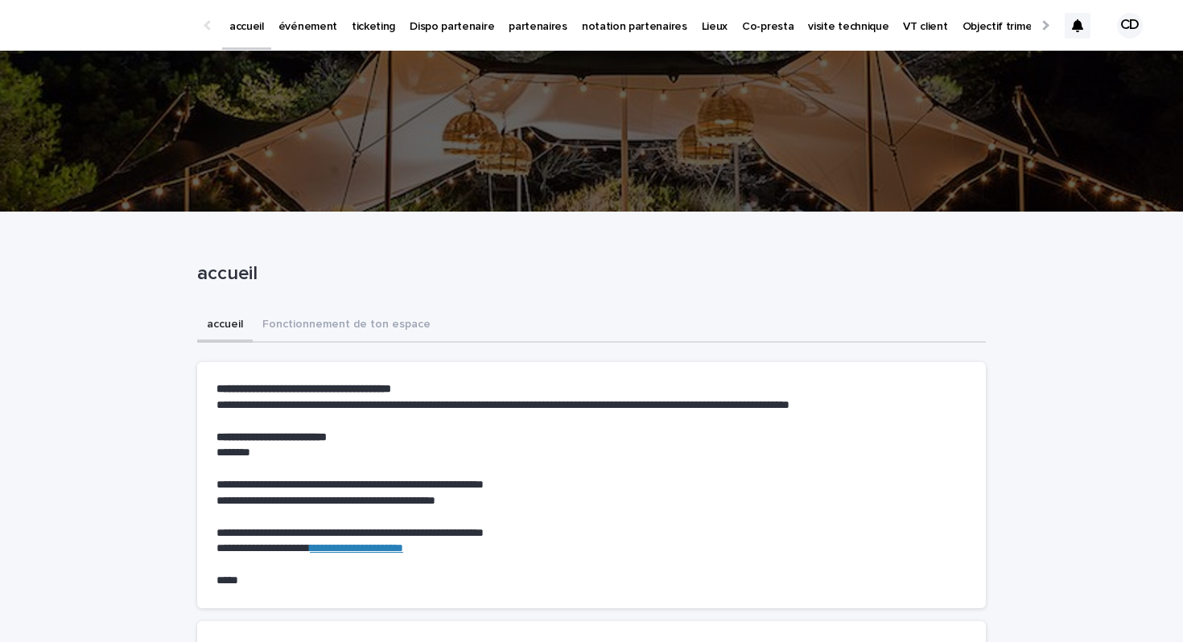
click at [538, 28] on p "partenaires" at bounding box center [538, 17] width 59 height 34
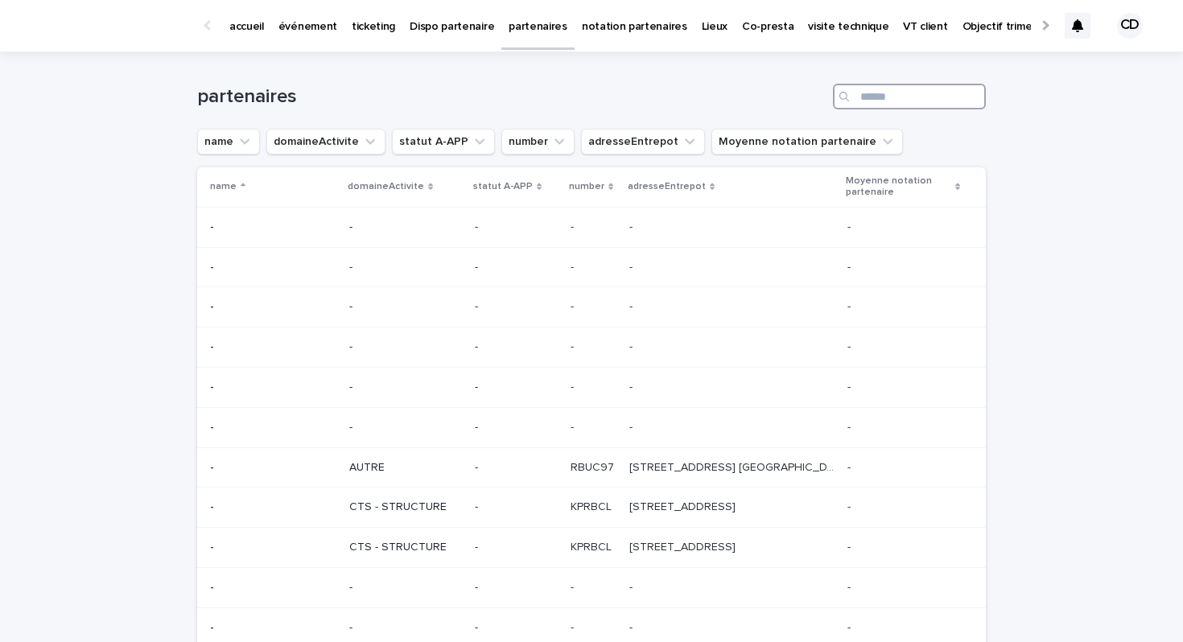
click at [929, 88] on input "Search" at bounding box center [909, 97] width 153 height 26
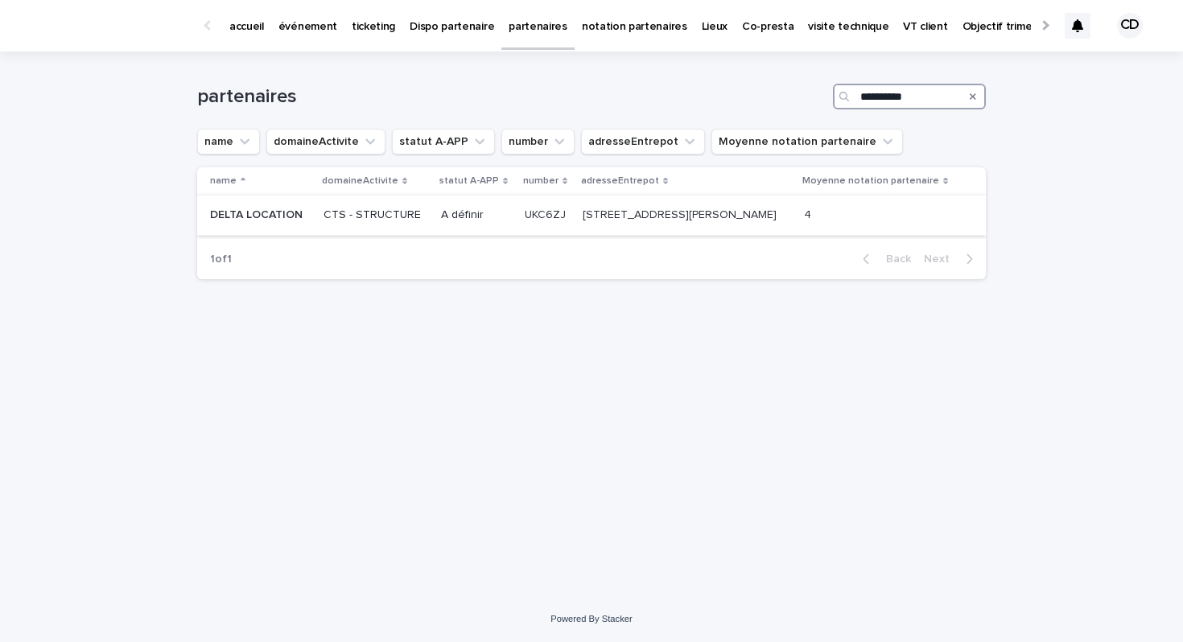
type input "**********"
click at [672, 223] on div "[STREET_ADDRESS][PERSON_NAME] [STREET_ADDRESS][PERSON_NAME]" at bounding box center [687, 215] width 208 height 27
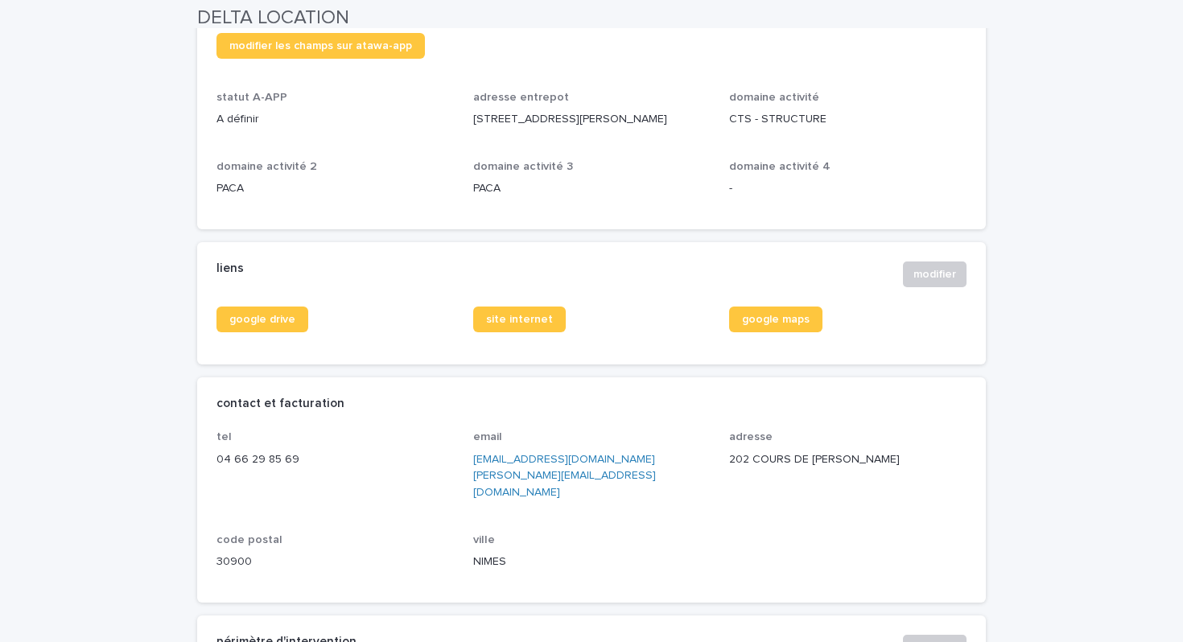
scroll to position [551, 0]
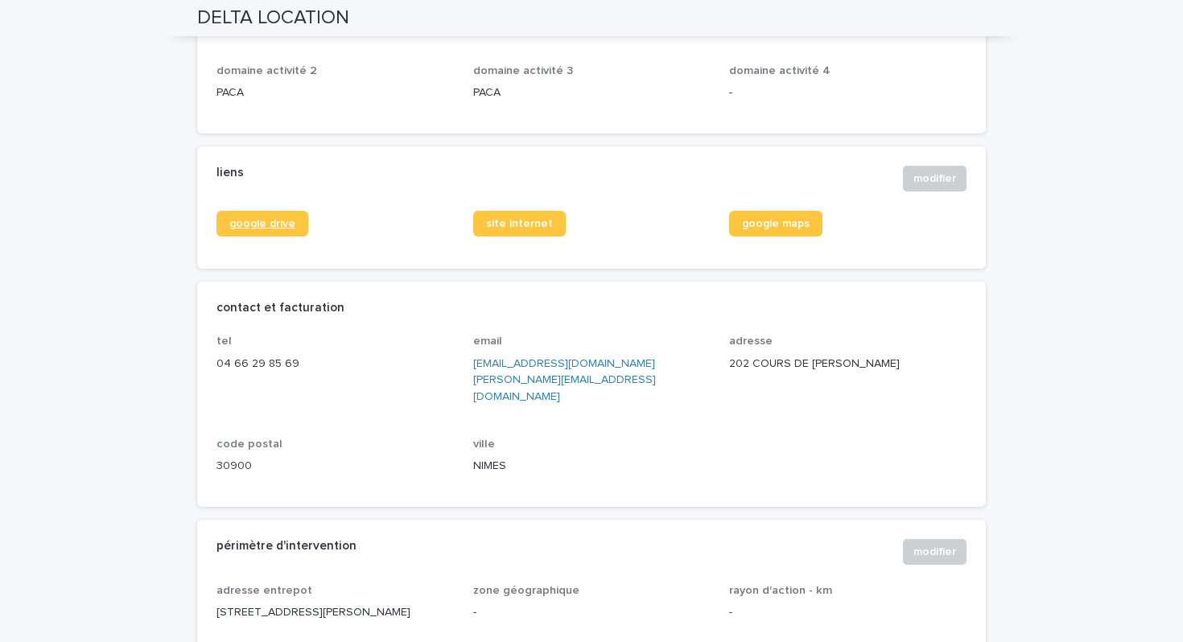
click at [267, 224] on span "google drive" at bounding box center [262, 223] width 66 height 11
drag, startPoint x: 897, startPoint y: 361, endPoint x: 729, endPoint y: 358, distance: 167.5
click at [729, 358] on p "202 COURS DE [PERSON_NAME]" at bounding box center [847, 364] width 237 height 17
copy p "202 COURS DE [PERSON_NAME]"
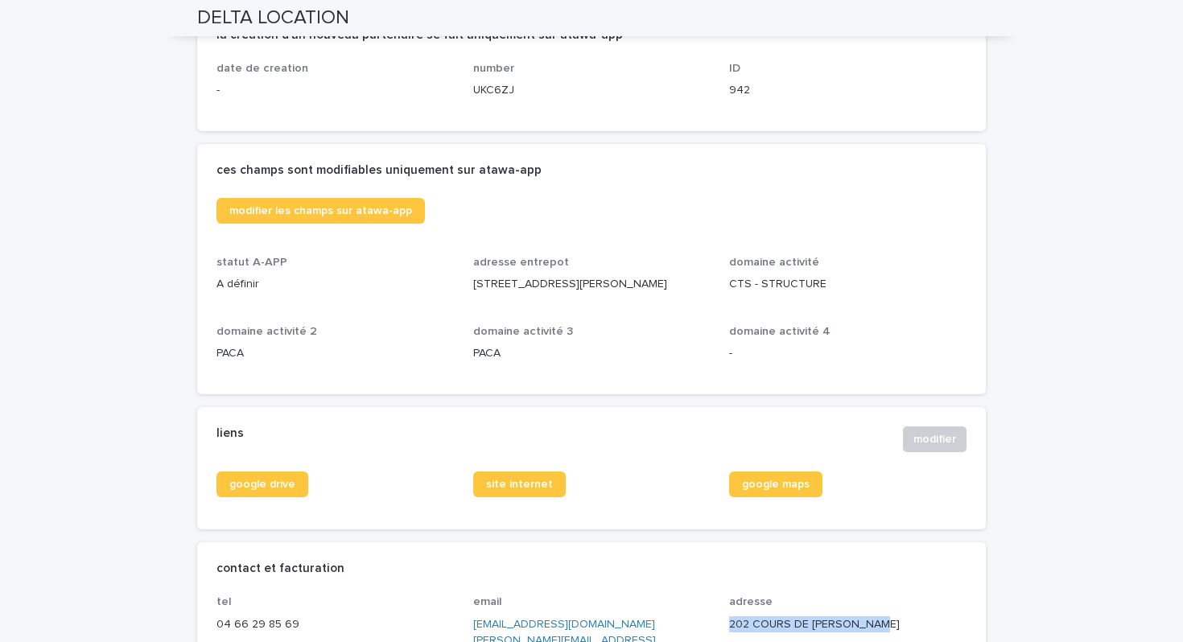
scroll to position [0, 0]
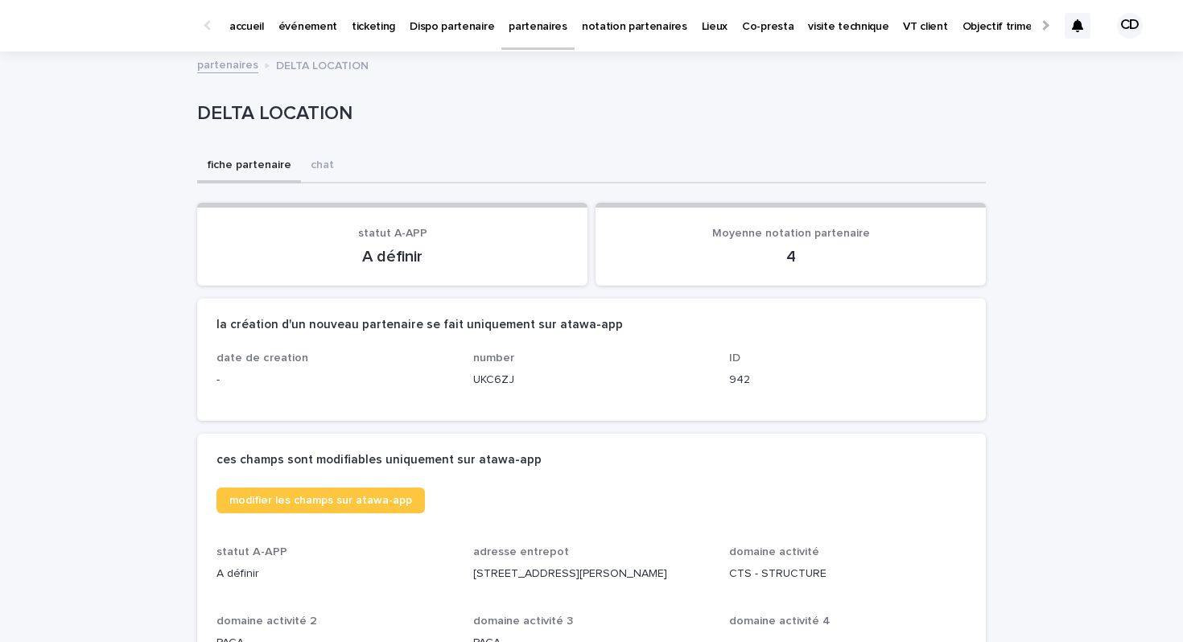
click at [524, 31] on p "partenaires" at bounding box center [538, 17] width 59 height 34
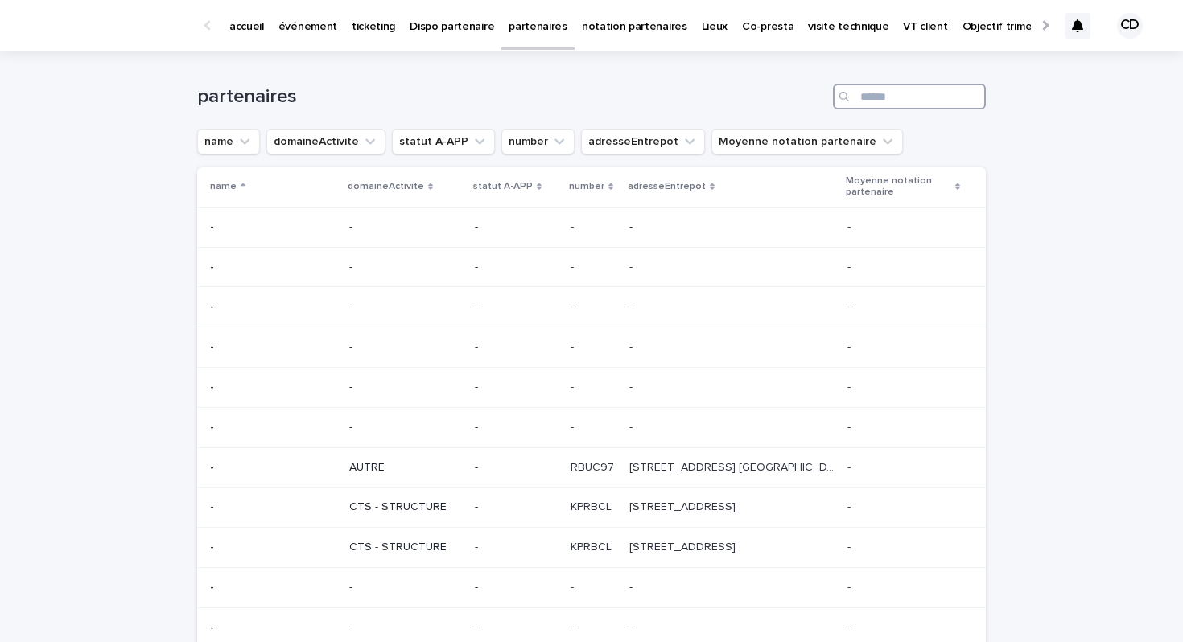
click at [889, 97] on input "Search" at bounding box center [909, 97] width 153 height 26
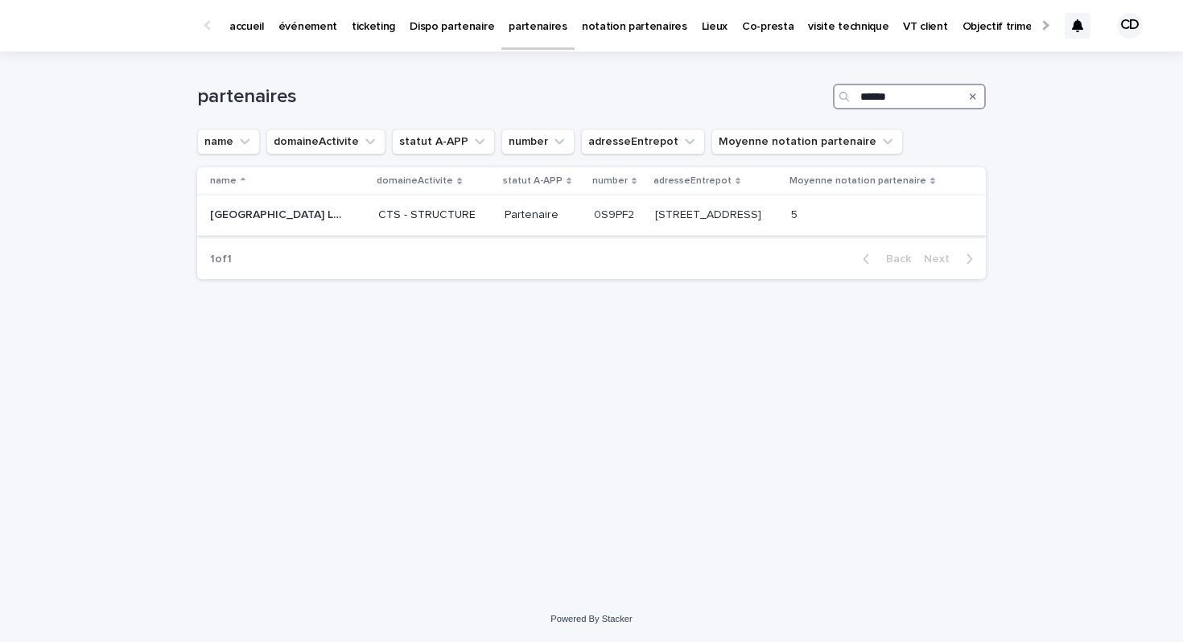
type input "******"
click at [655, 222] on p "[STREET_ADDRESS]" at bounding box center [709, 213] width 109 height 17
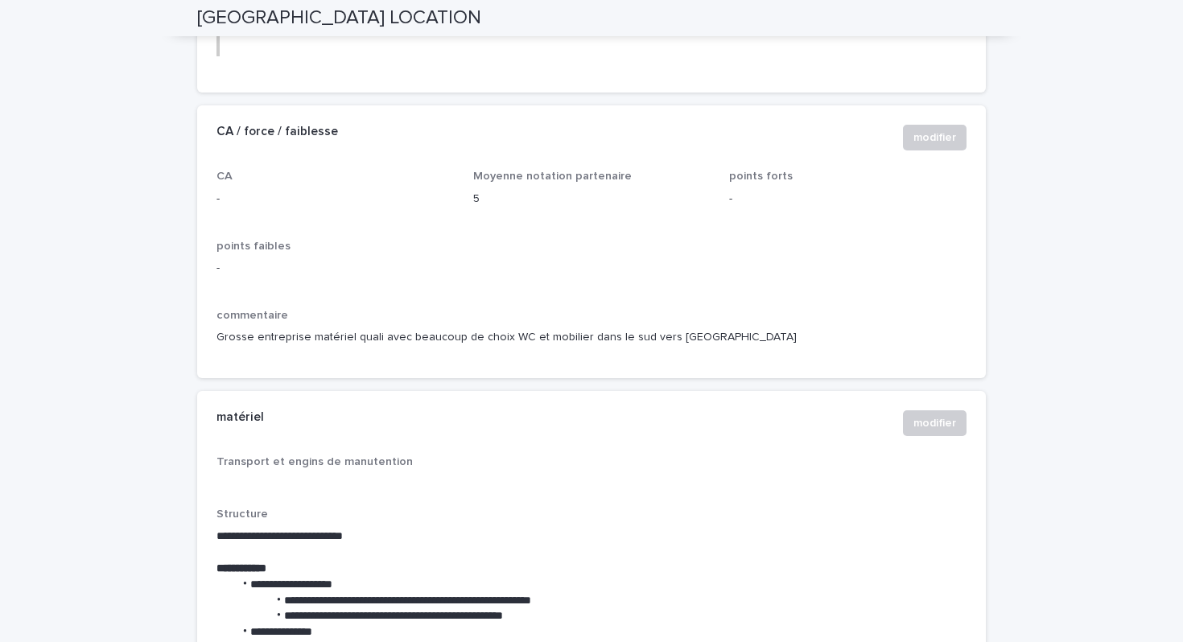
scroll to position [1792, 0]
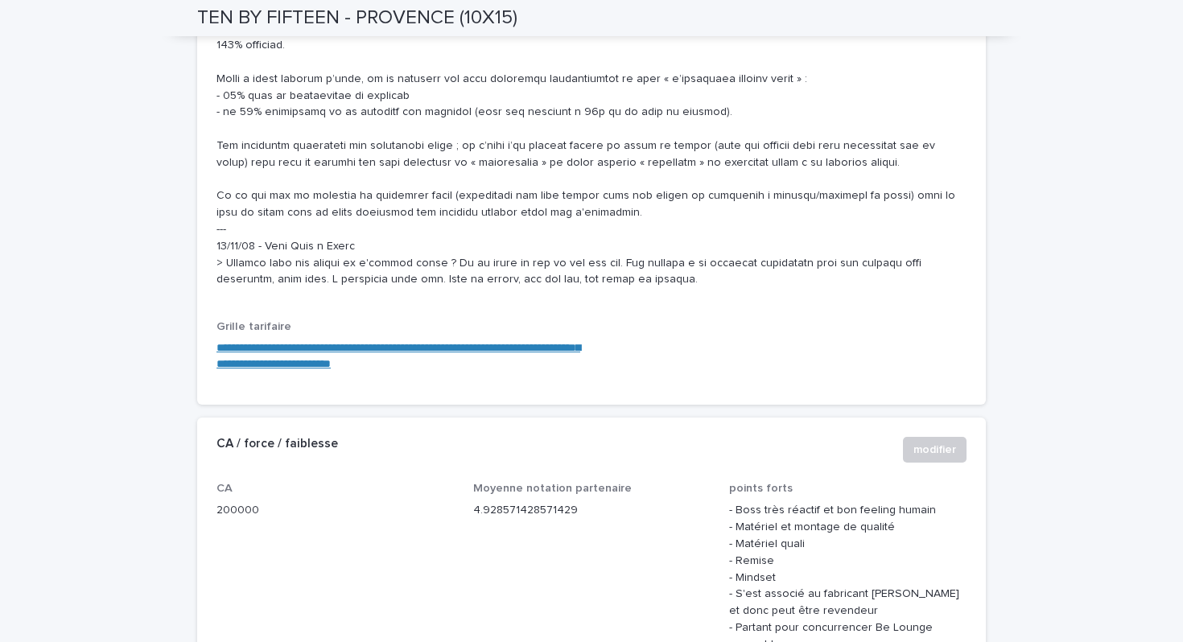
scroll to position [1702, 0]
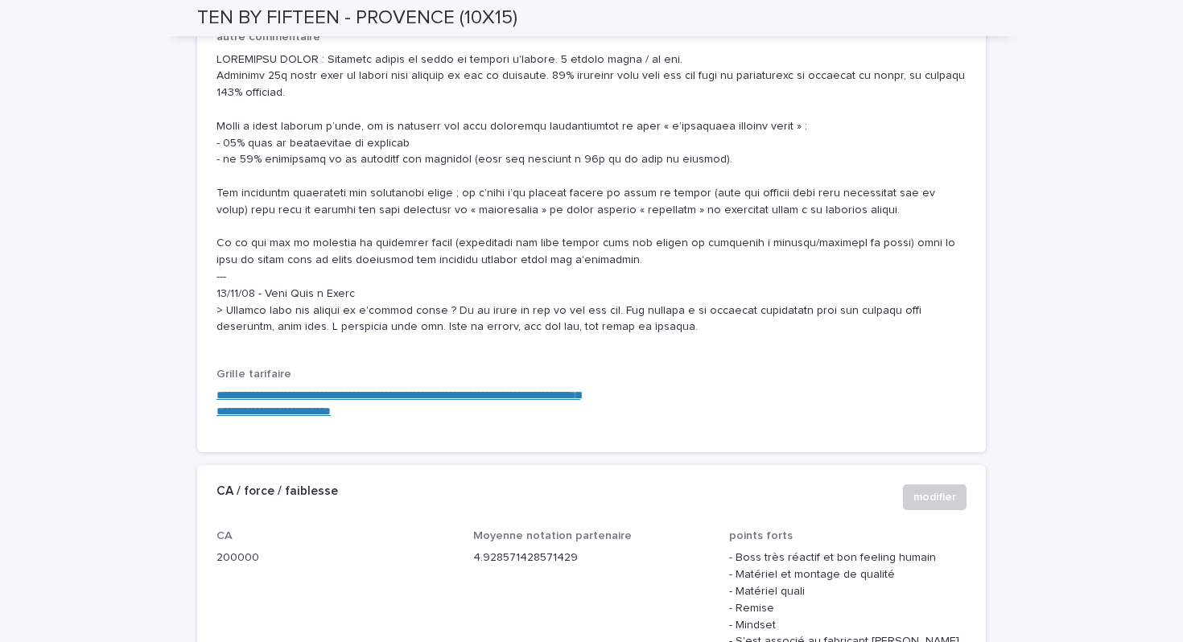
click at [378, 390] on link "**********" at bounding box center [399, 403] width 364 height 27
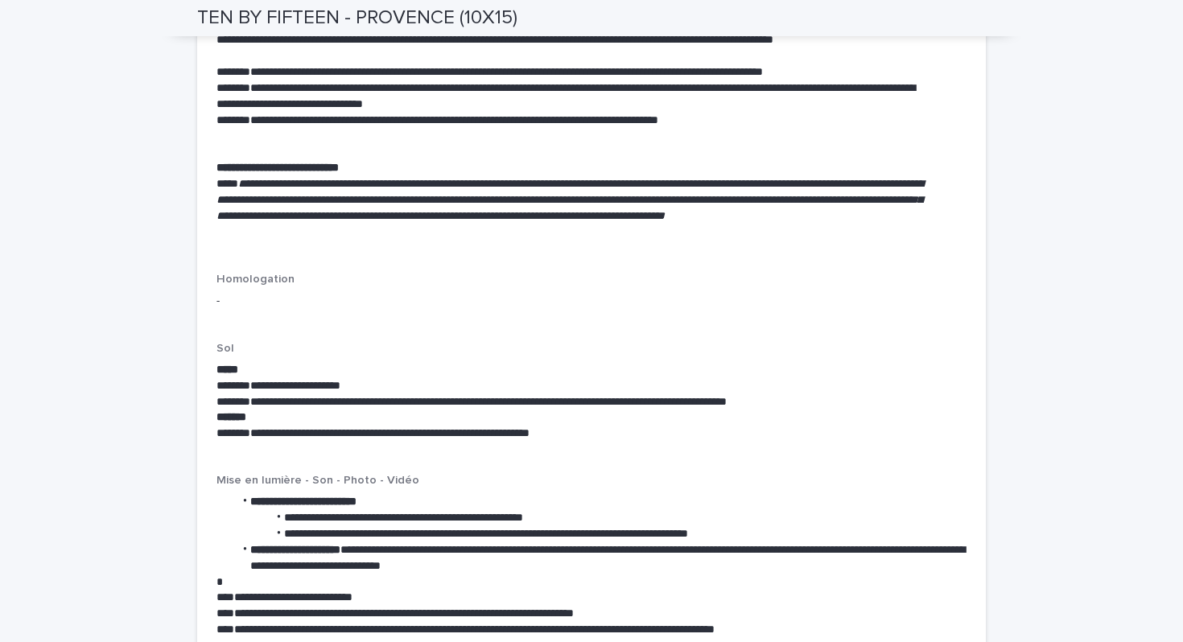
scroll to position [3761, 0]
